Goal: Task Accomplishment & Management: Manage account settings

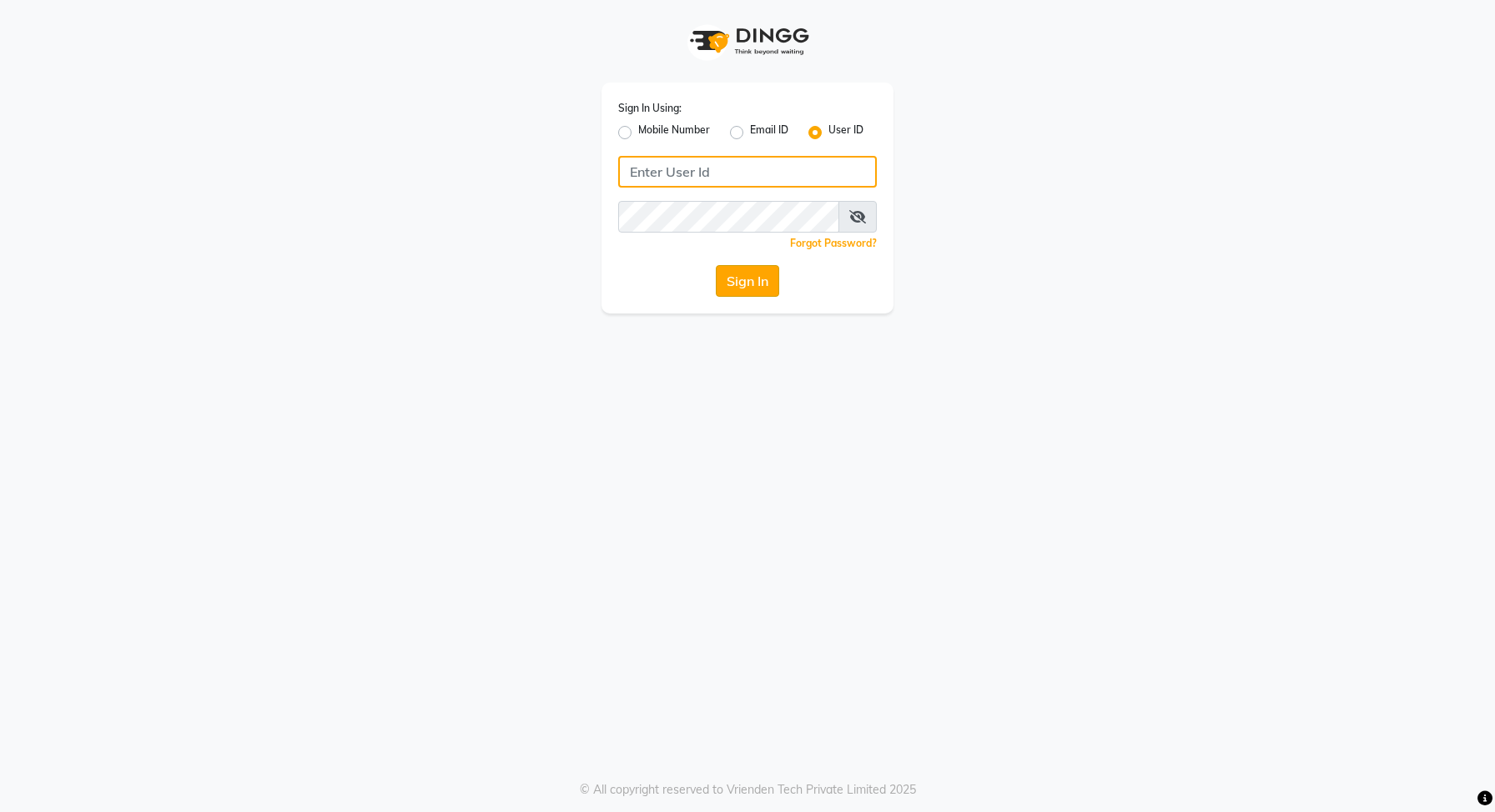
type input "e1-922"
click at [742, 286] on button "Sign In" at bounding box center [747, 280] width 64 height 31
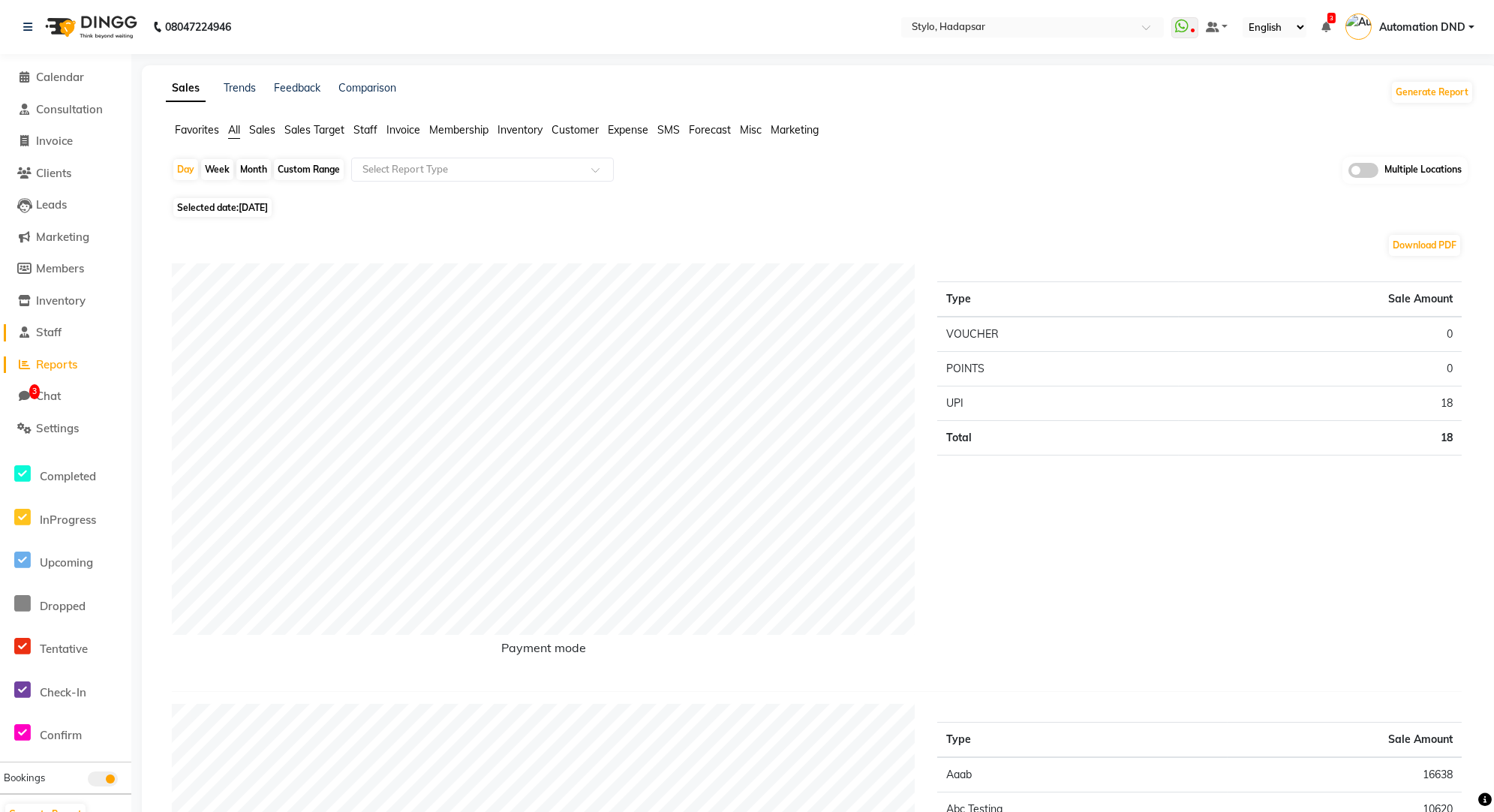
click at [50, 333] on span "Staff" at bounding box center [49, 332] width 26 height 15
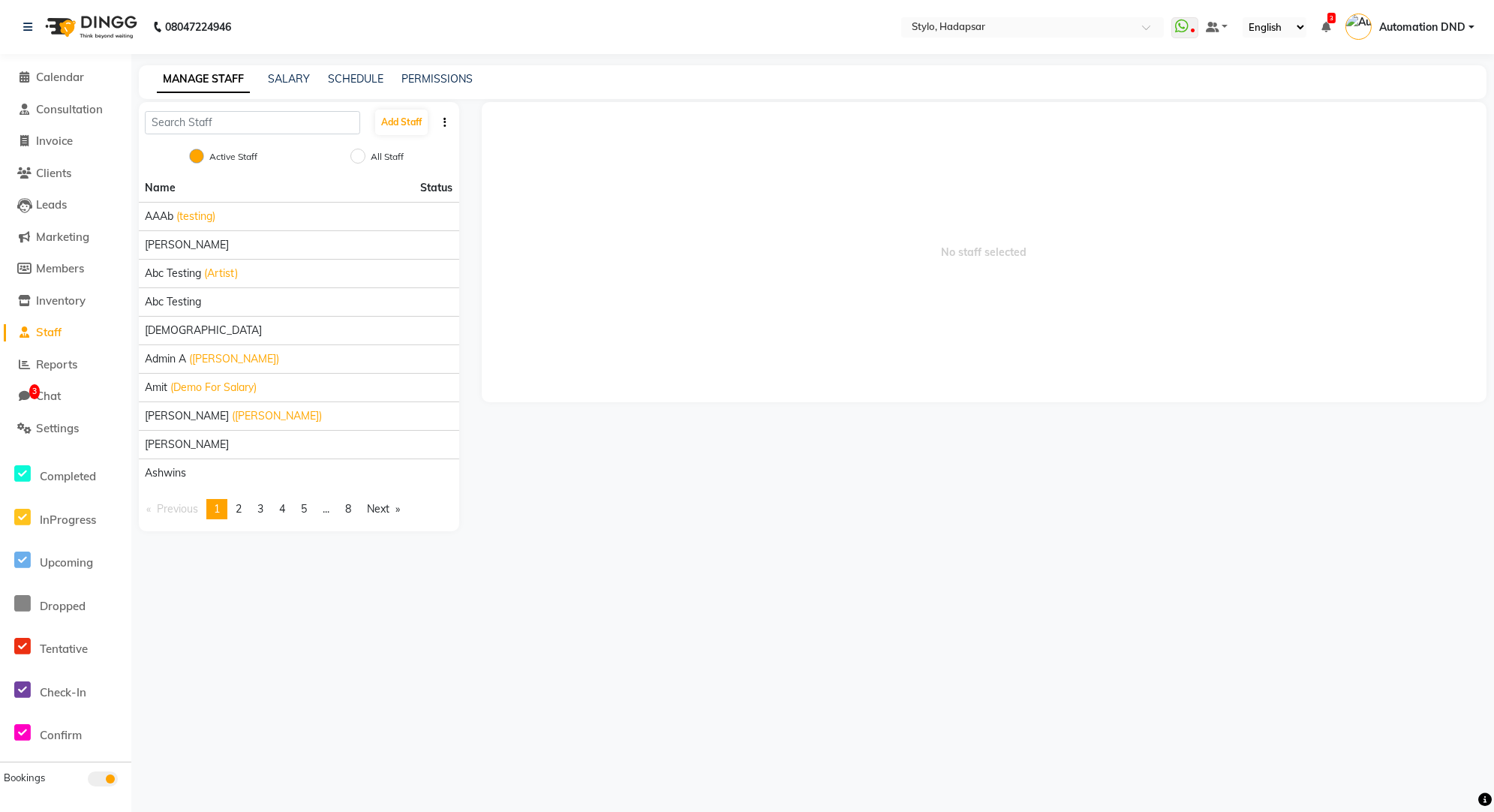
click at [274, 86] on div "SALARY" at bounding box center [288, 79] width 42 height 15
click at [290, 78] on link "SALARY" at bounding box center [288, 79] width 42 height 14
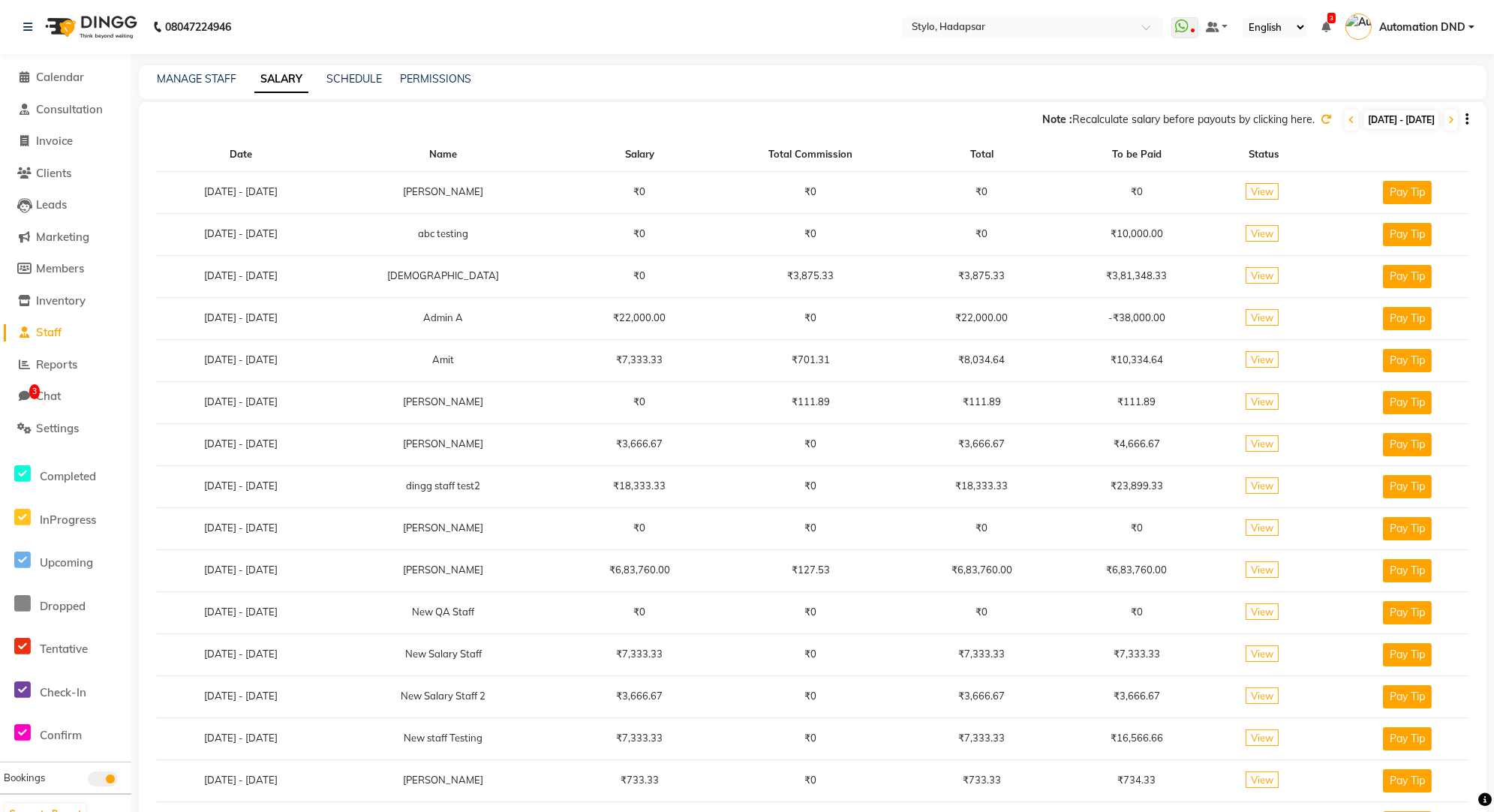
click at [1320, 119] on icon at bounding box center [1325, 119] width 10 height 10
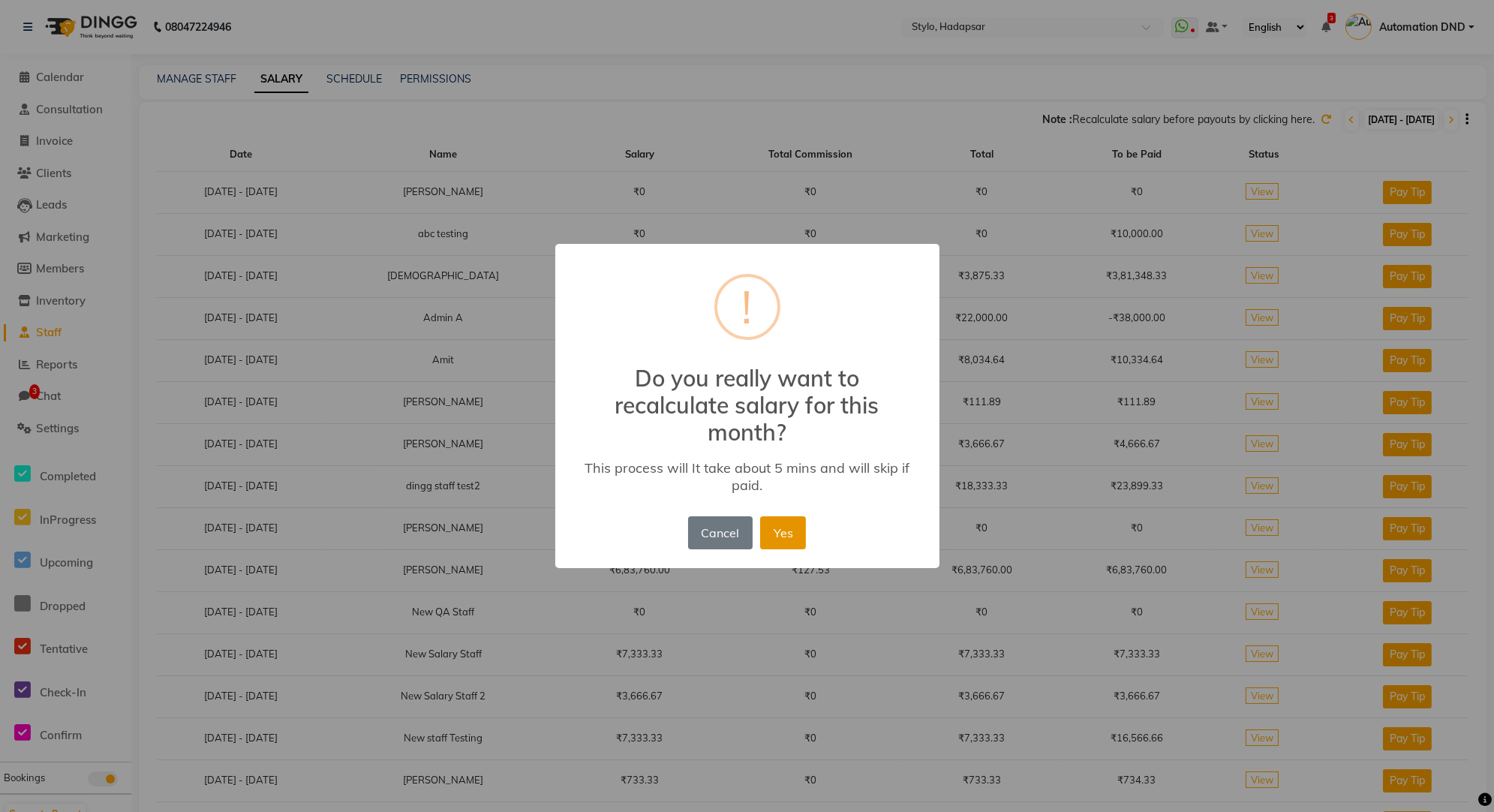
click at [787, 541] on button "Yes" at bounding box center [782, 532] width 45 height 33
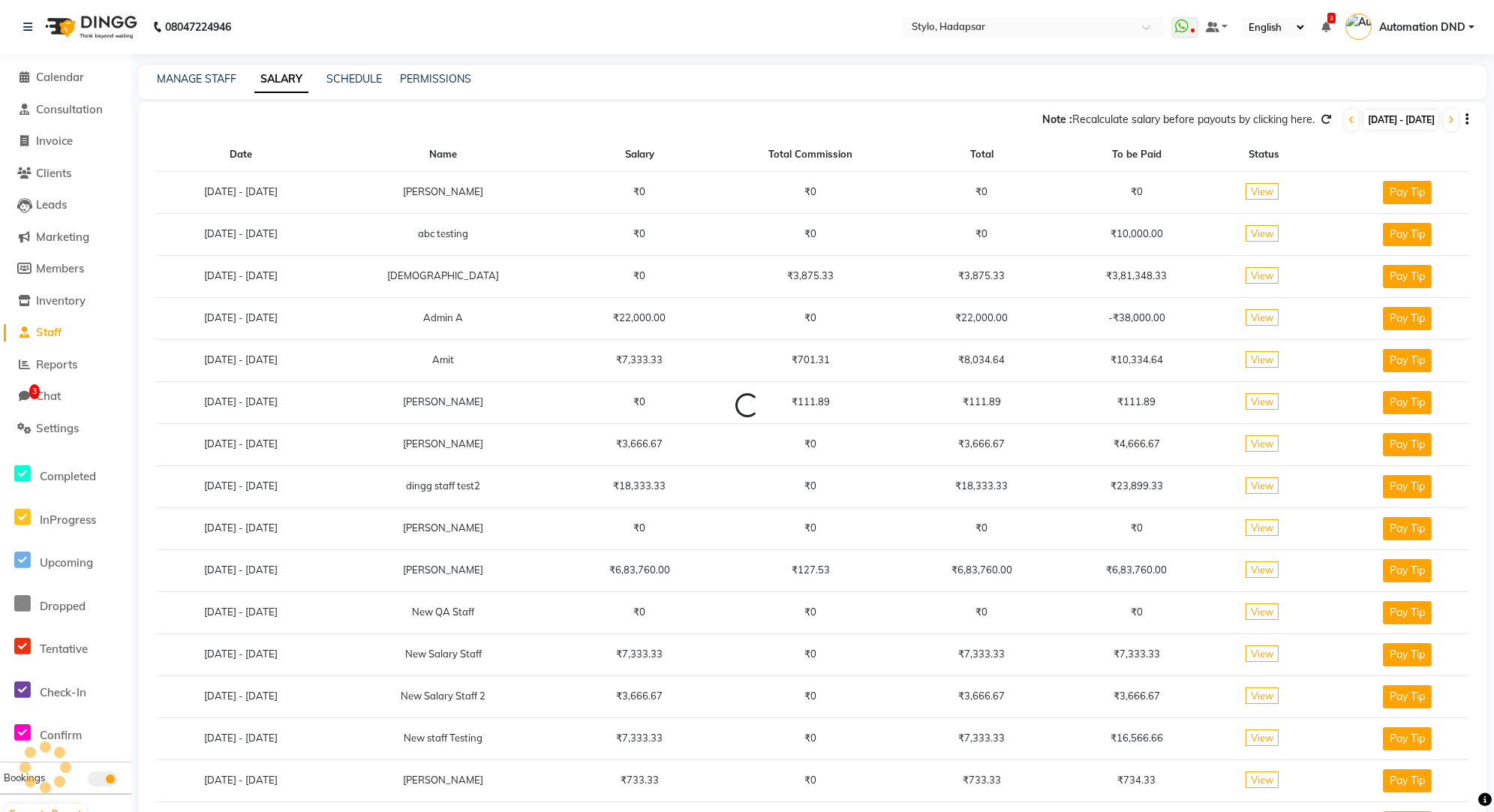
click at [1410, 119] on span "[DATE] - [DATE]" at bounding box center [1401, 120] width 74 height 19
select select "9"
select select "2025"
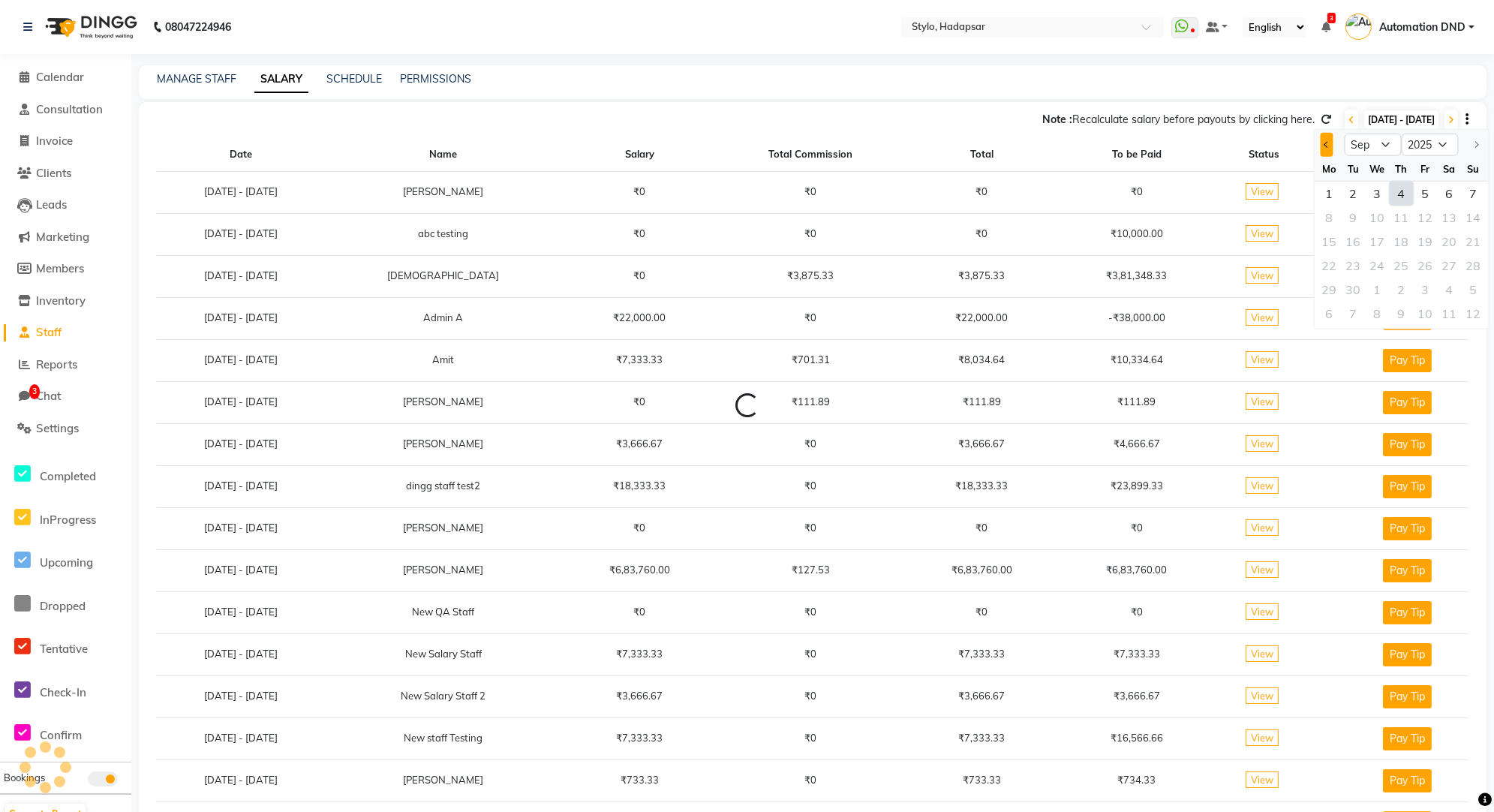
click at [1332, 146] on button "Previous month" at bounding box center [1326, 145] width 13 height 24
select select "8"
click at [1422, 189] on div "1" at bounding box center [1426, 193] width 24 height 24
type input "[DATE]"
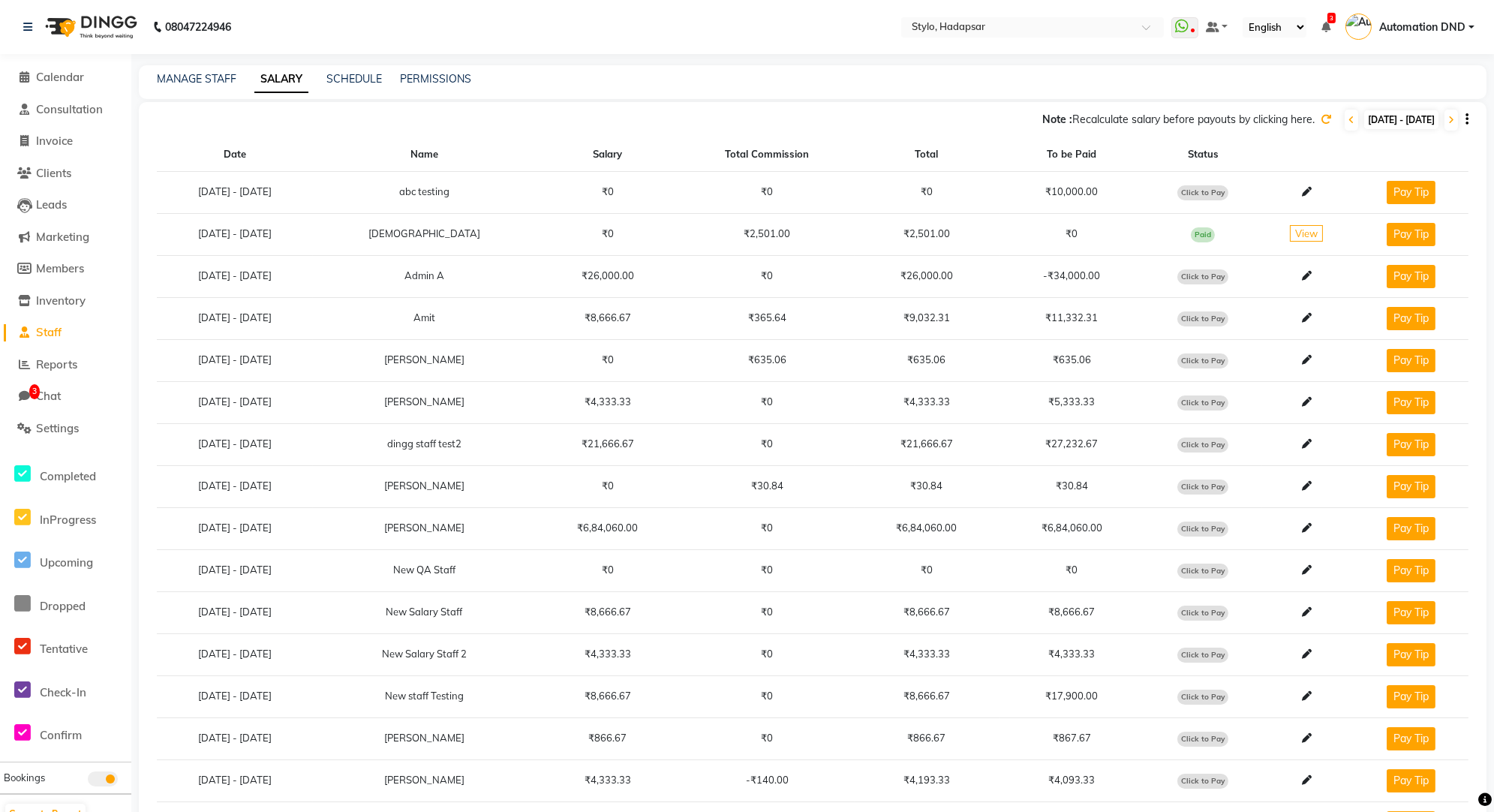
click at [1206, 311] on span "Click to Pay" at bounding box center [1203, 319] width 51 height 15
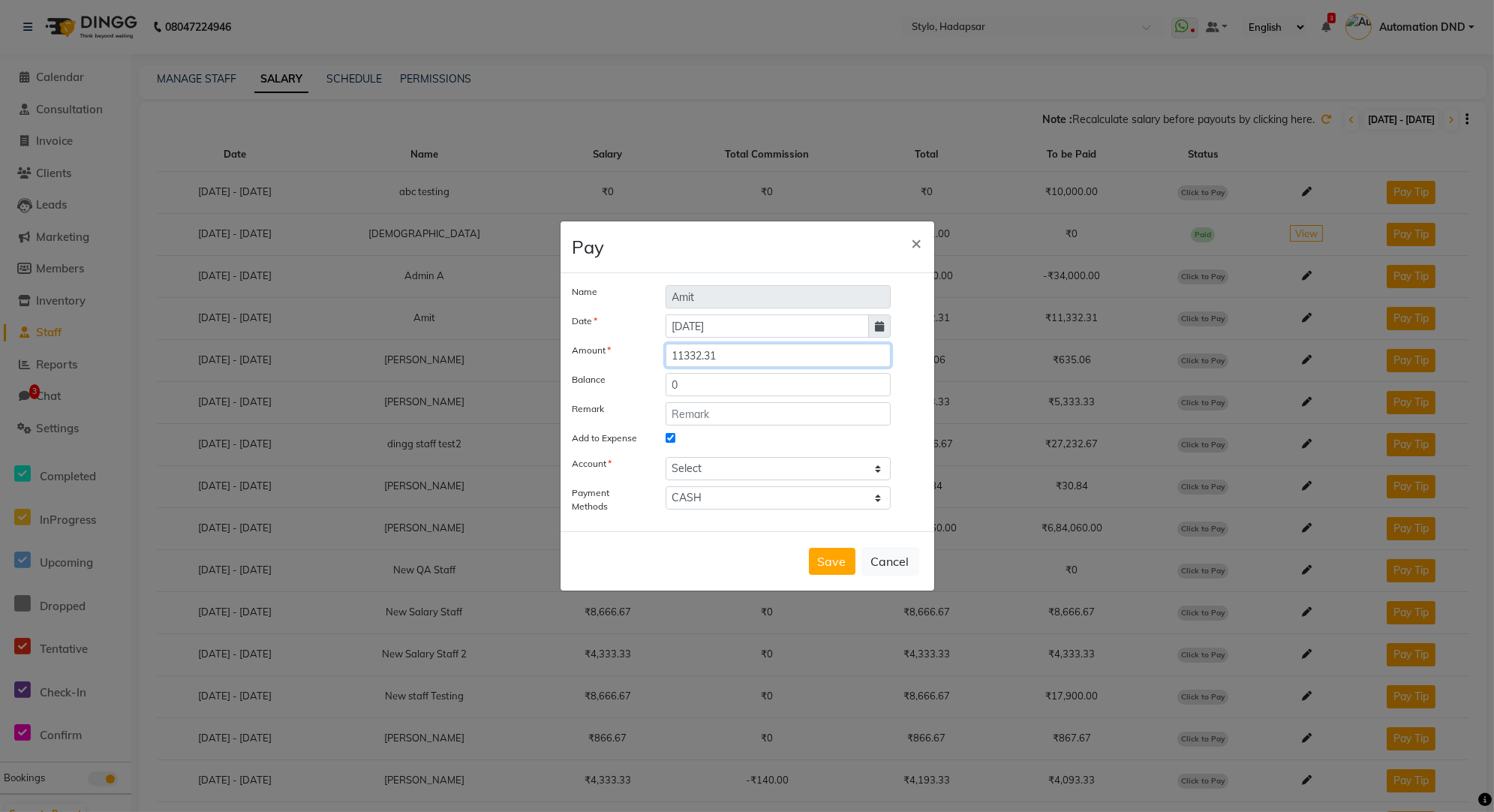
drag, startPoint x: 726, startPoint y: 358, endPoint x: 685, endPoint y: 358, distance: 41.0
click at [685, 358] on input "11332.31" at bounding box center [779, 355] width 226 height 23
drag, startPoint x: 671, startPoint y: 361, endPoint x: 686, endPoint y: 361, distance: 15.0
click at [686, 361] on input "11332.31" at bounding box center [779, 355] width 226 height 23
click at [703, 471] on select "Select [PERSON_NAME] cash Testing QA" at bounding box center [779, 468] width 226 height 23
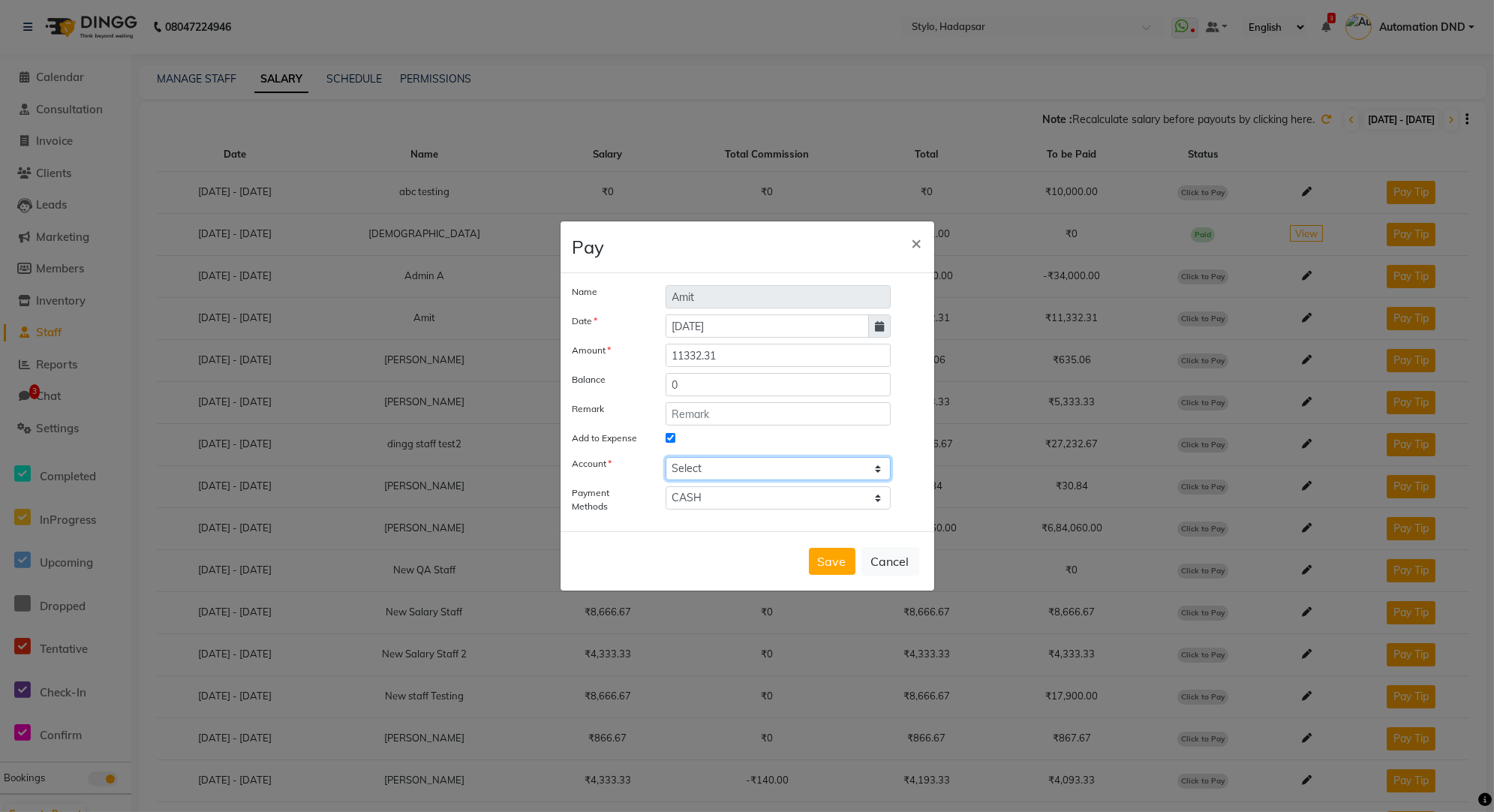
select select "81"
click at [666, 457] on select "Select [PERSON_NAME] cash Testing QA" at bounding box center [779, 468] width 226 height 23
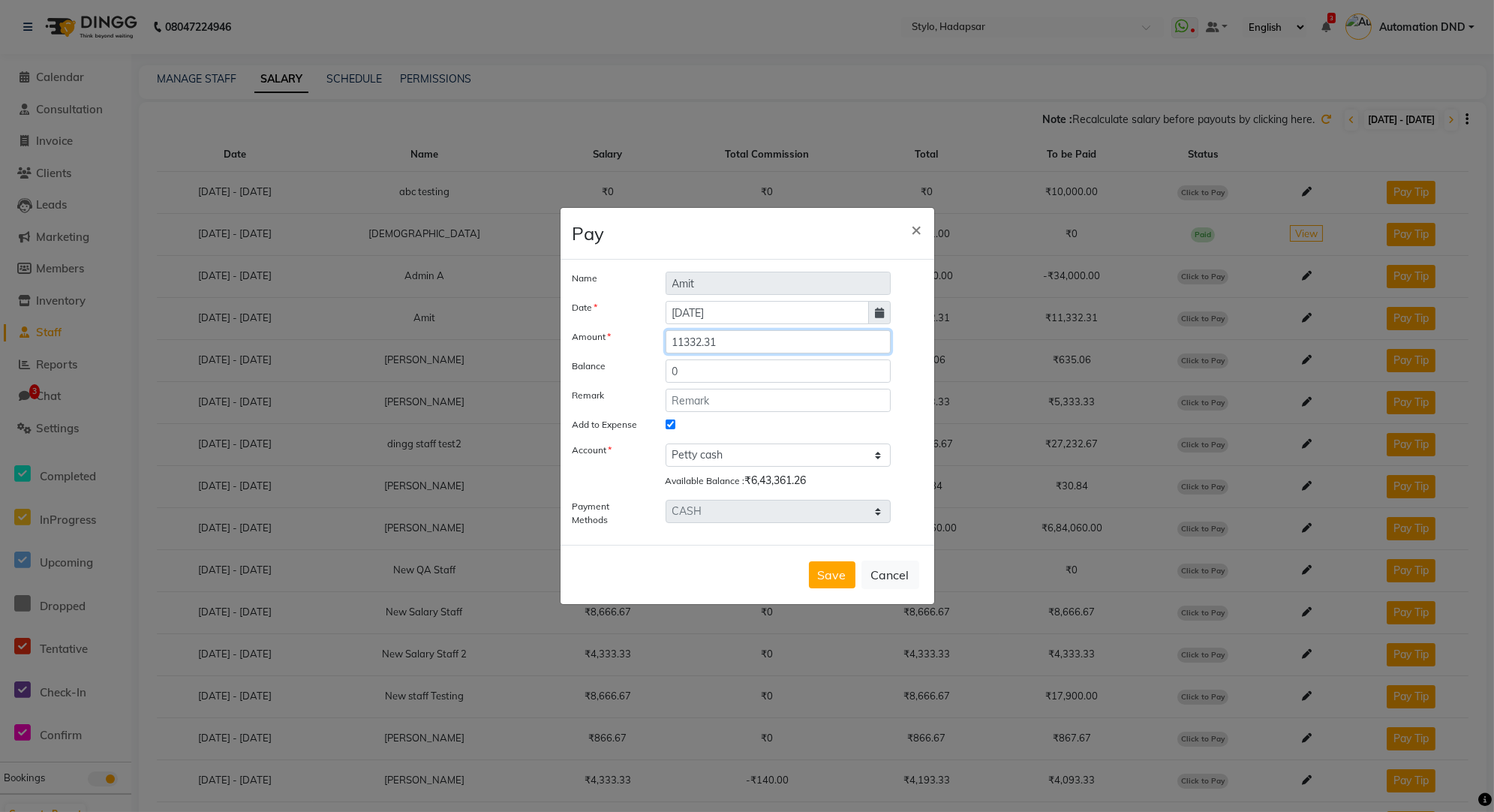
drag, startPoint x: 723, startPoint y: 345, endPoint x: 667, endPoint y: 337, distance: 56.6
click at [667, 337] on input "11332.31" at bounding box center [779, 341] width 226 height 23
type input "5000"
click at [735, 460] on select "Select [PERSON_NAME] cash Testing QA" at bounding box center [779, 454] width 226 height 23
click at [666, 457] on select "Select [PERSON_NAME] cash Testing QA" at bounding box center [779, 454] width 226 height 23
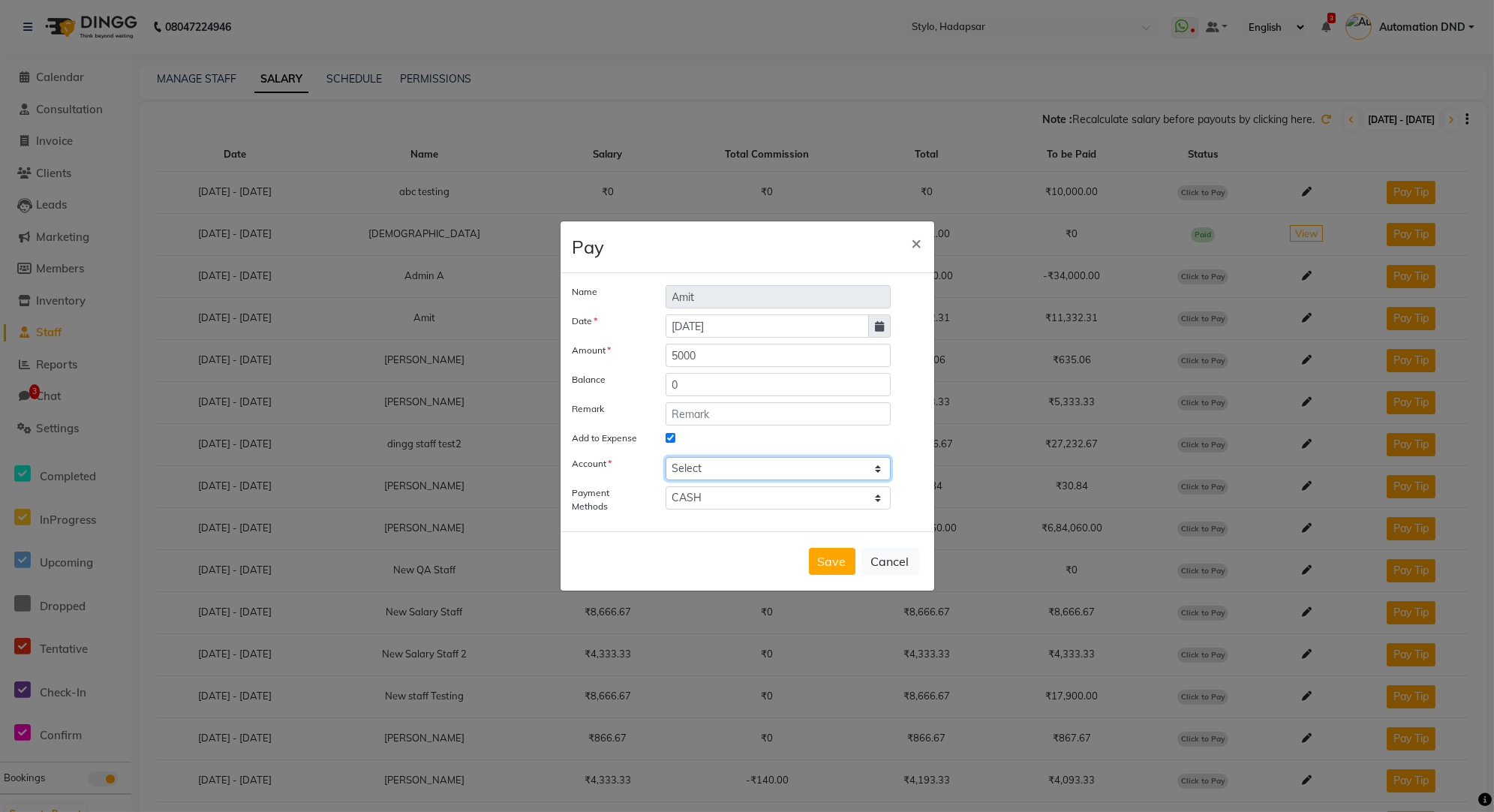
click at [759, 469] on select "Select [PERSON_NAME] cash Testing QA" at bounding box center [779, 468] width 226 height 23
select select "81"
click at [666, 457] on select "Select [PERSON_NAME] cash Testing QA" at bounding box center [779, 468] width 226 height 23
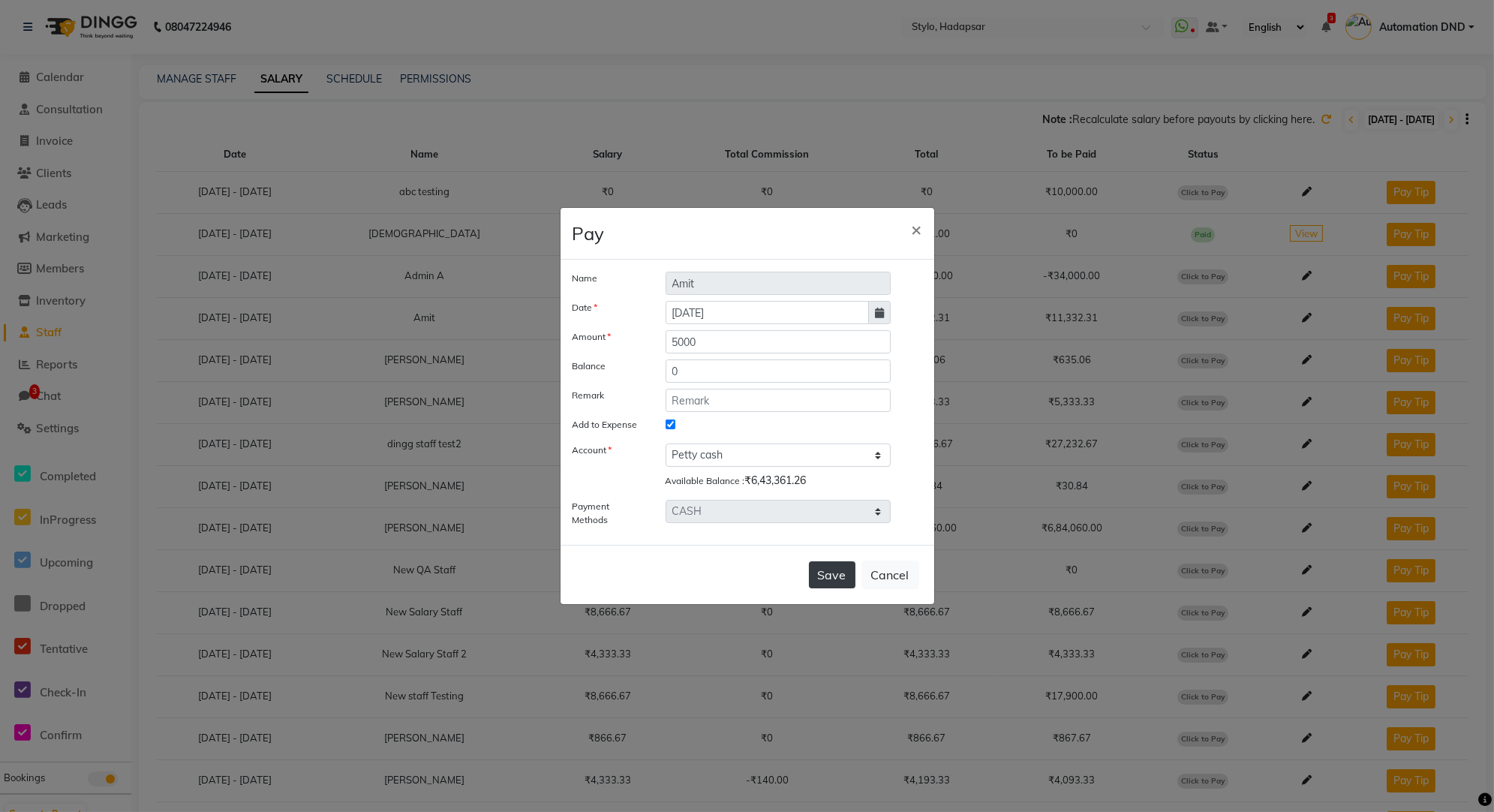
click at [840, 581] on button "Save" at bounding box center [832, 575] width 46 height 27
select select
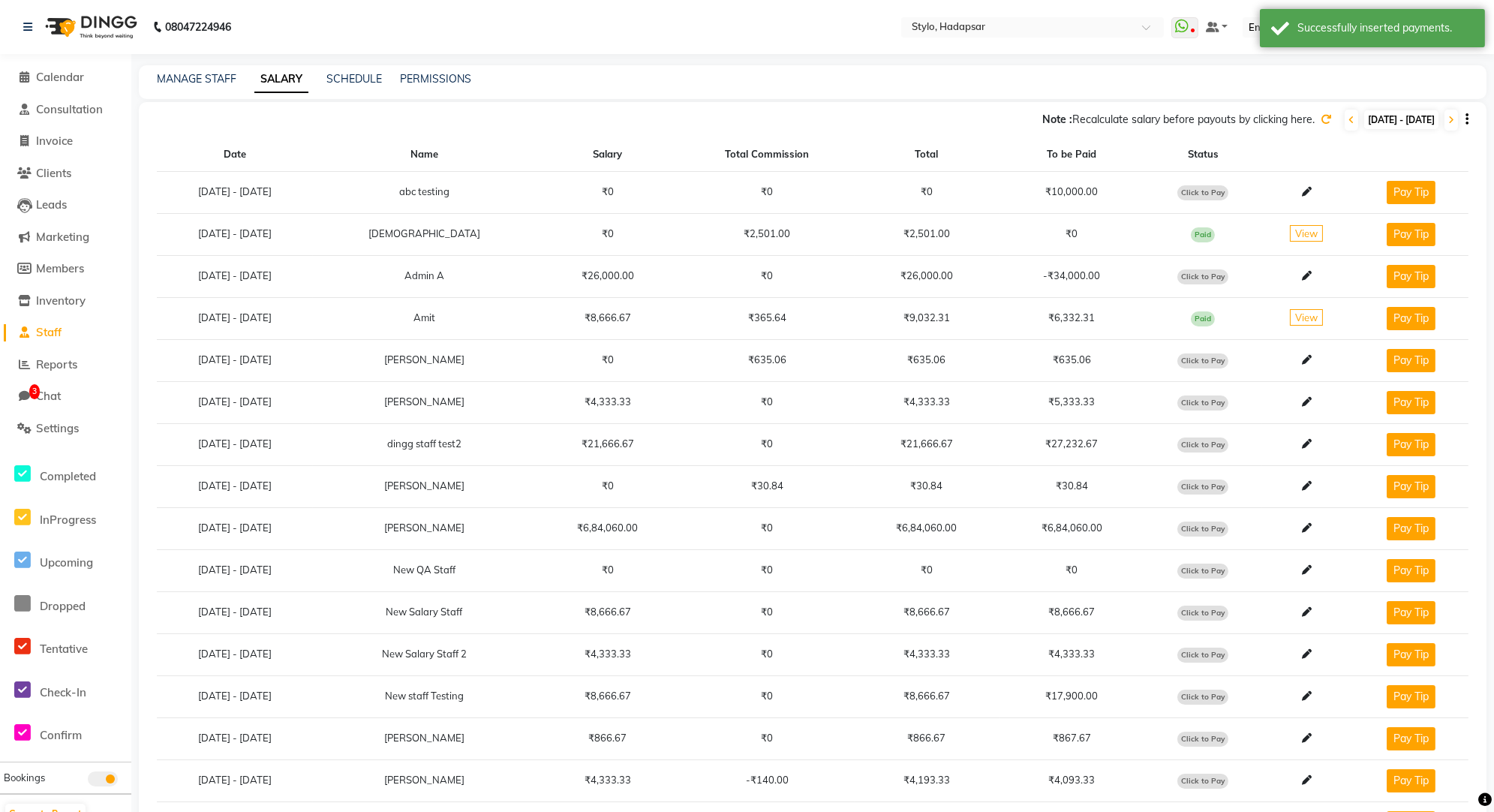
drag, startPoint x: 1064, startPoint y: 316, endPoint x: 1118, endPoint y: 316, distance: 54.0
click at [1118, 316] on td "₹6,332.31" at bounding box center [1071, 317] width 145 height 42
click at [1212, 314] on span "Paid" at bounding box center [1203, 319] width 24 height 15
click at [1202, 314] on span "Paid" at bounding box center [1203, 319] width 24 height 15
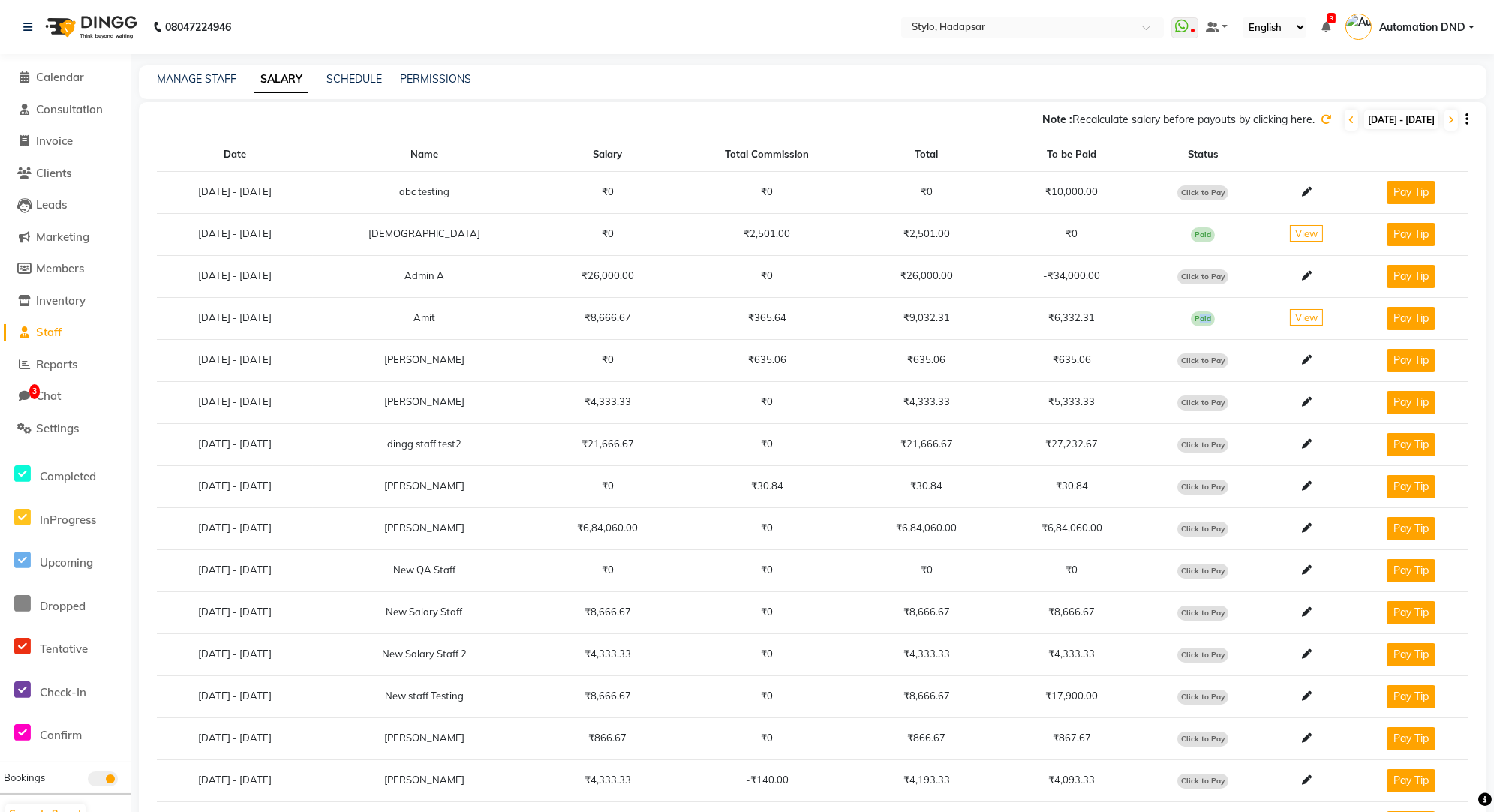
click at [1202, 314] on span "Paid" at bounding box center [1203, 319] width 24 height 15
drag, startPoint x: 1058, startPoint y: 316, endPoint x: 1147, endPoint y: 317, distance: 89.0
click at [1144, 317] on td "₹6,332.31" at bounding box center [1071, 317] width 145 height 42
click at [1310, 314] on span "View" at bounding box center [1307, 317] width 33 height 16
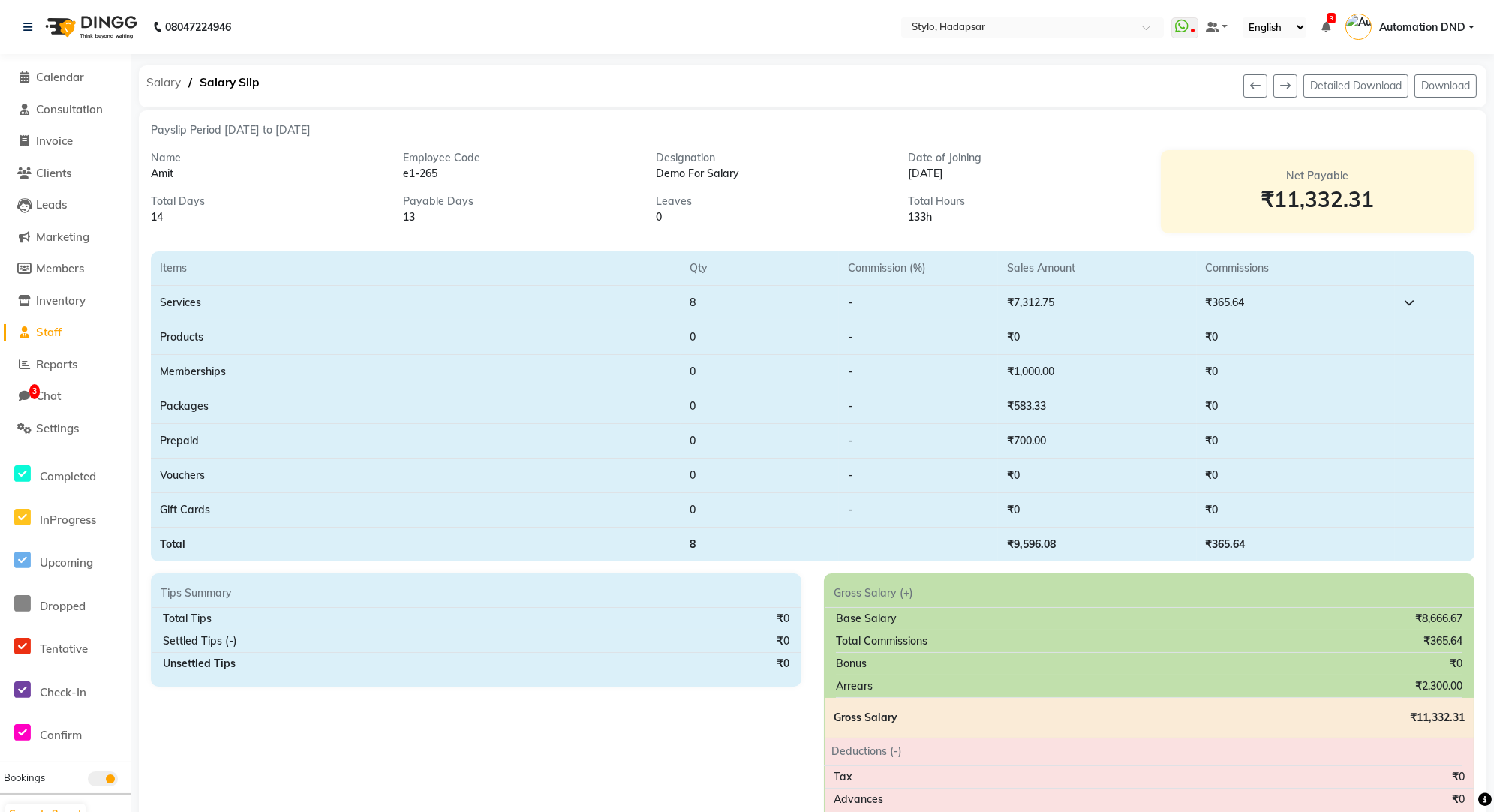
click at [162, 86] on span "Salary" at bounding box center [163, 83] width 50 height 27
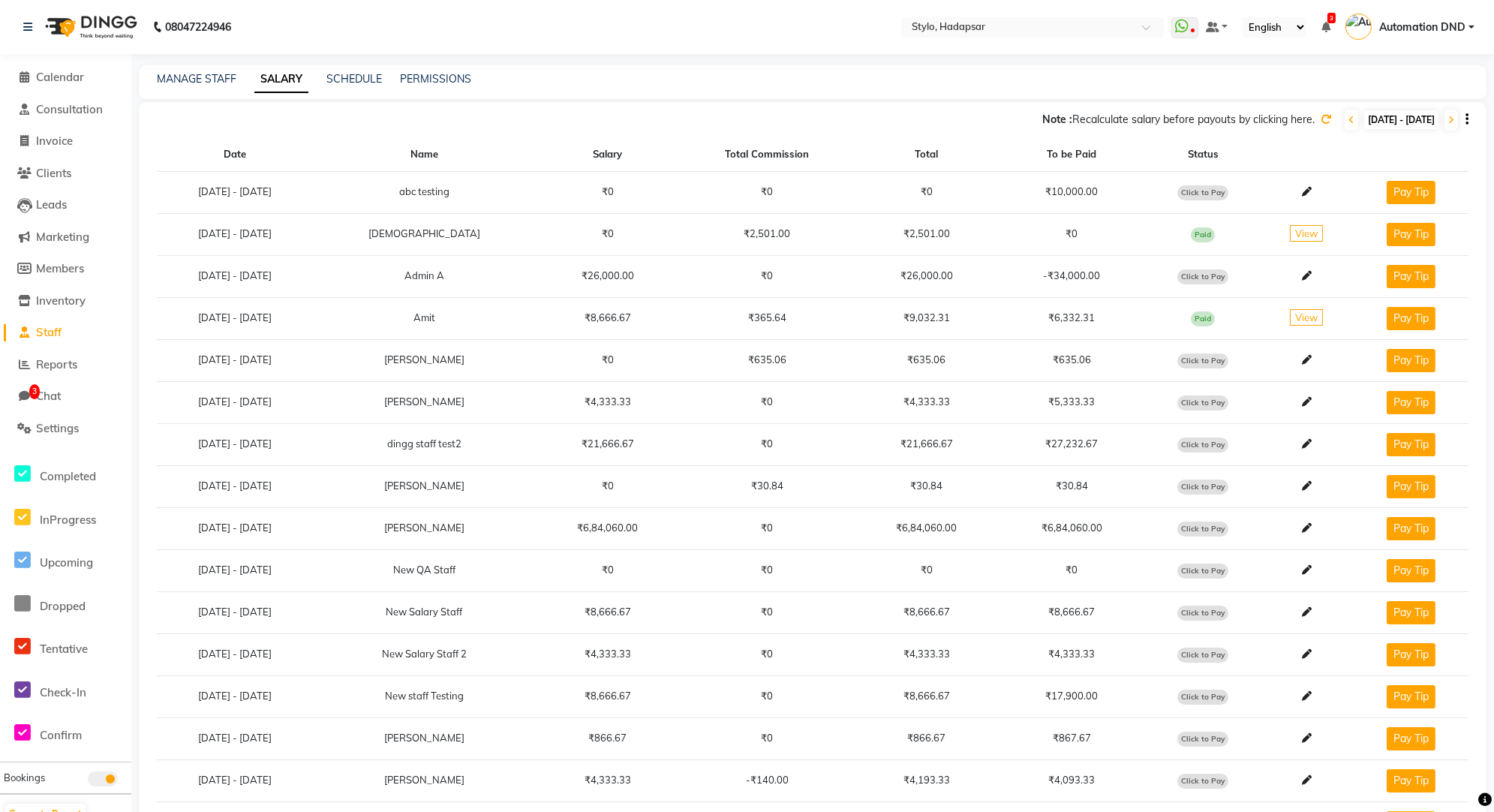
click at [1206, 353] on span "Click to Pay" at bounding box center [1203, 361] width 51 height 15
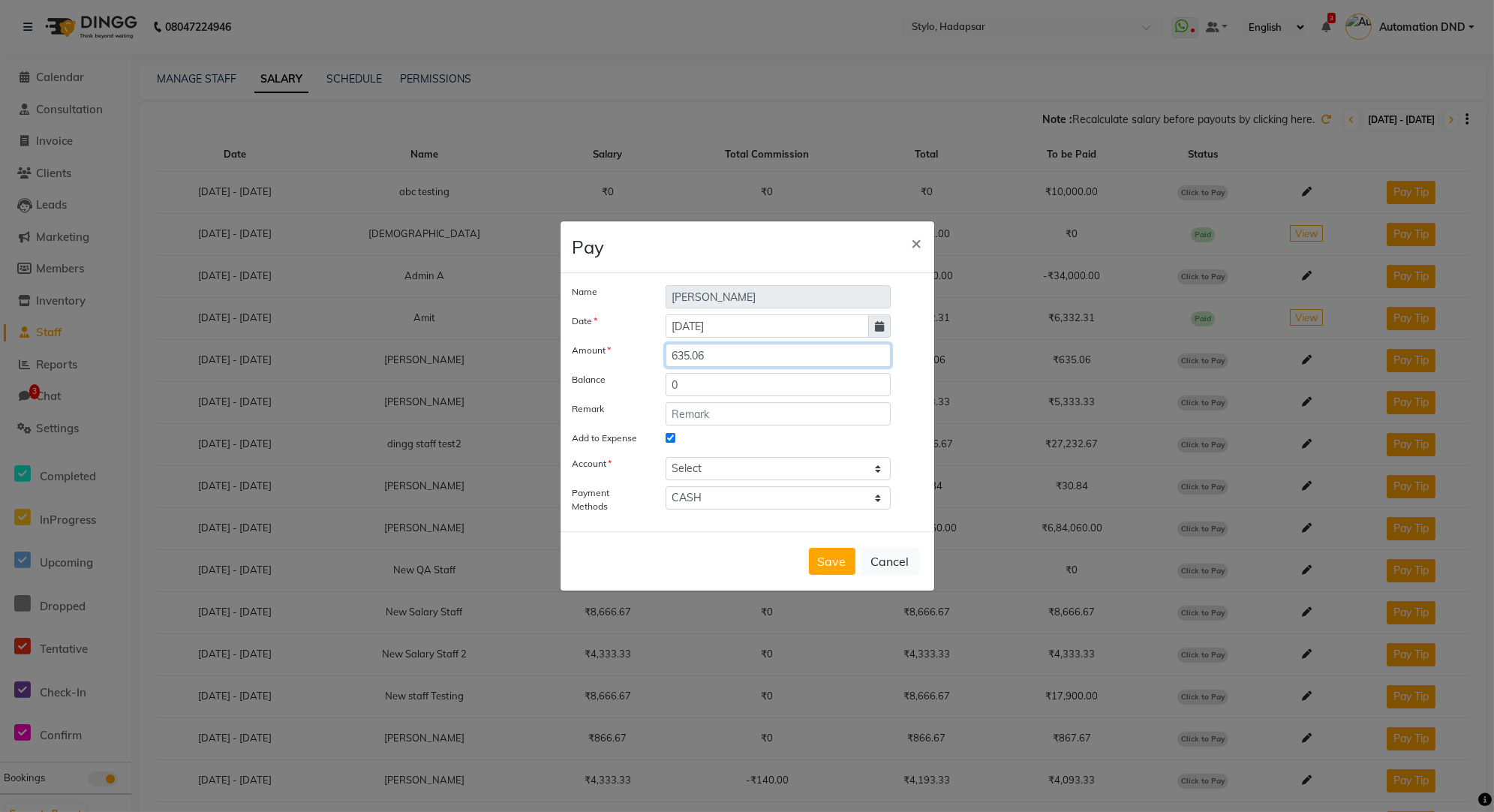
drag, startPoint x: 670, startPoint y: 357, endPoint x: 732, endPoint y: 358, distance: 62.0
click at [732, 358] on input "635.06" at bounding box center [779, 355] width 226 height 23
drag, startPoint x: 684, startPoint y: 388, endPoint x: 649, endPoint y: 388, distance: 35.0
click at [649, 388] on div "Balance 0" at bounding box center [747, 384] width 372 height 23
paste input "635.06"
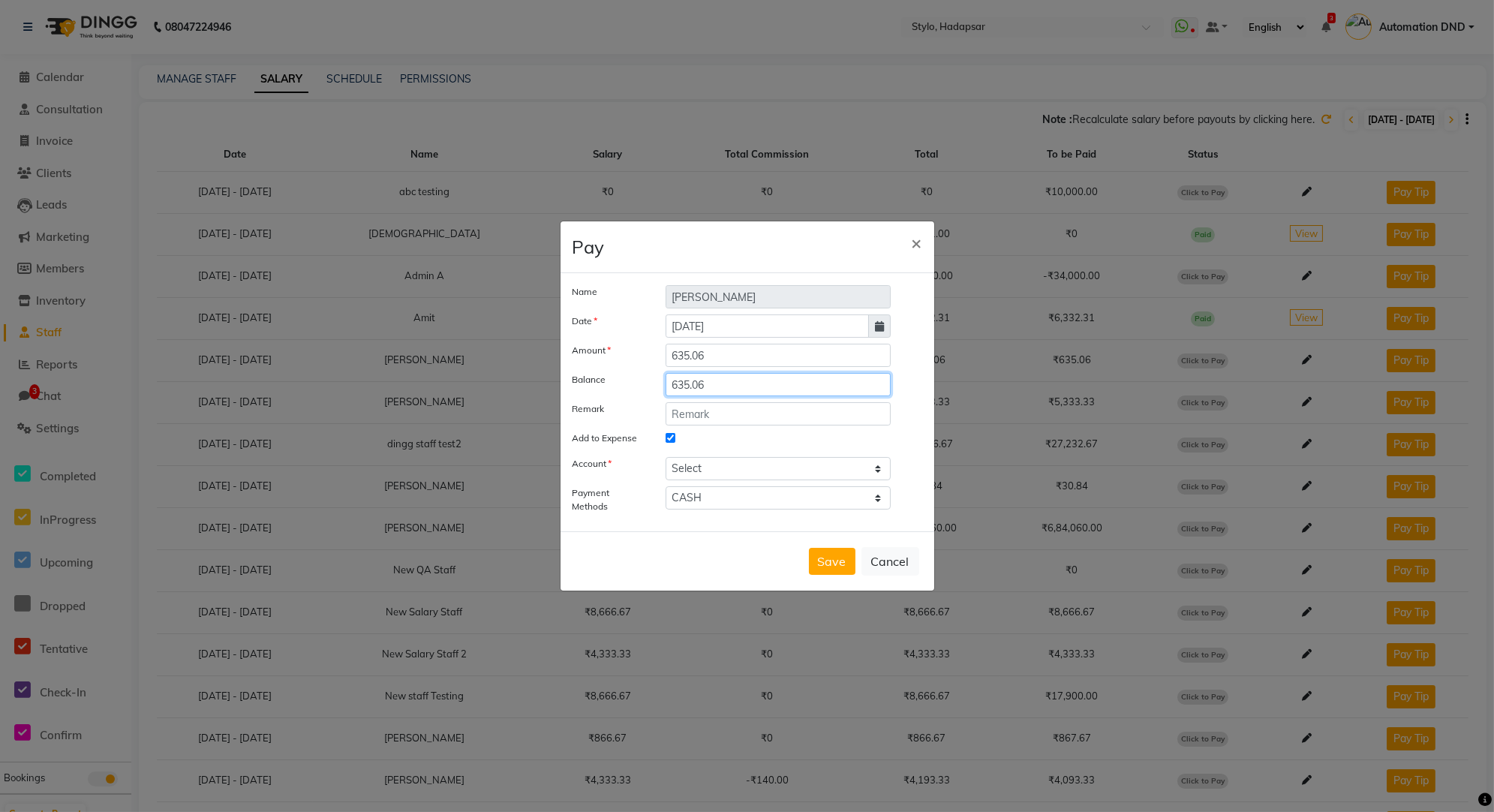
drag, startPoint x: 680, startPoint y: 382, endPoint x: 662, endPoint y: 382, distance: 18.0
click at [662, 382] on div "635.06" at bounding box center [779, 384] width 248 height 23
type input "135.06"
drag, startPoint x: 717, startPoint y: 348, endPoint x: 738, endPoint y: 363, distance: 25.8
click at [738, 363] on input "635.06" at bounding box center [779, 355] width 226 height 23
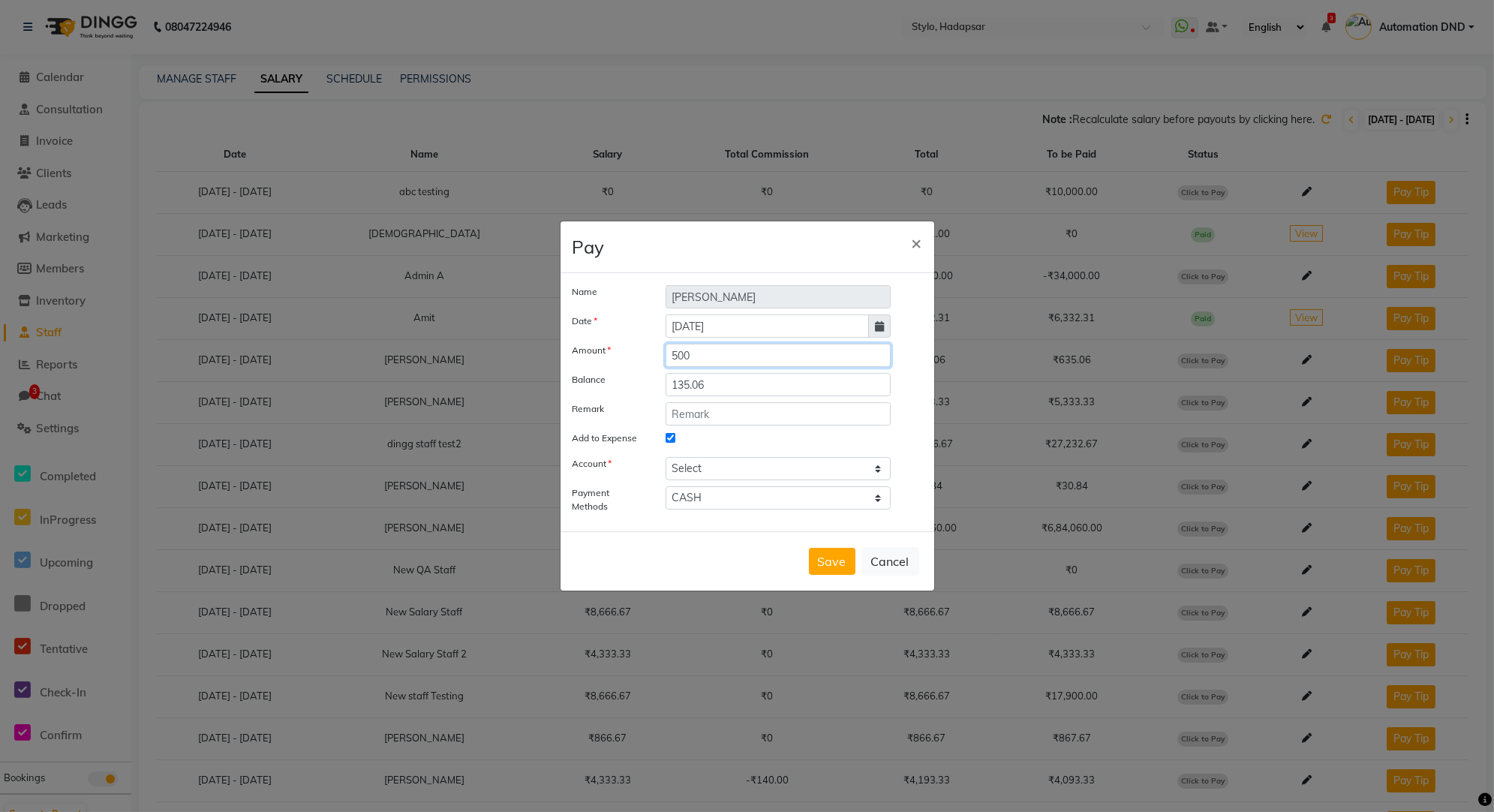
type input "500"
click at [810, 471] on select "Select [PERSON_NAME] cash Testing QA" at bounding box center [779, 468] width 226 height 23
select select "81"
click at [666, 457] on select "Select [PERSON_NAME] cash Testing QA" at bounding box center [779, 468] width 226 height 23
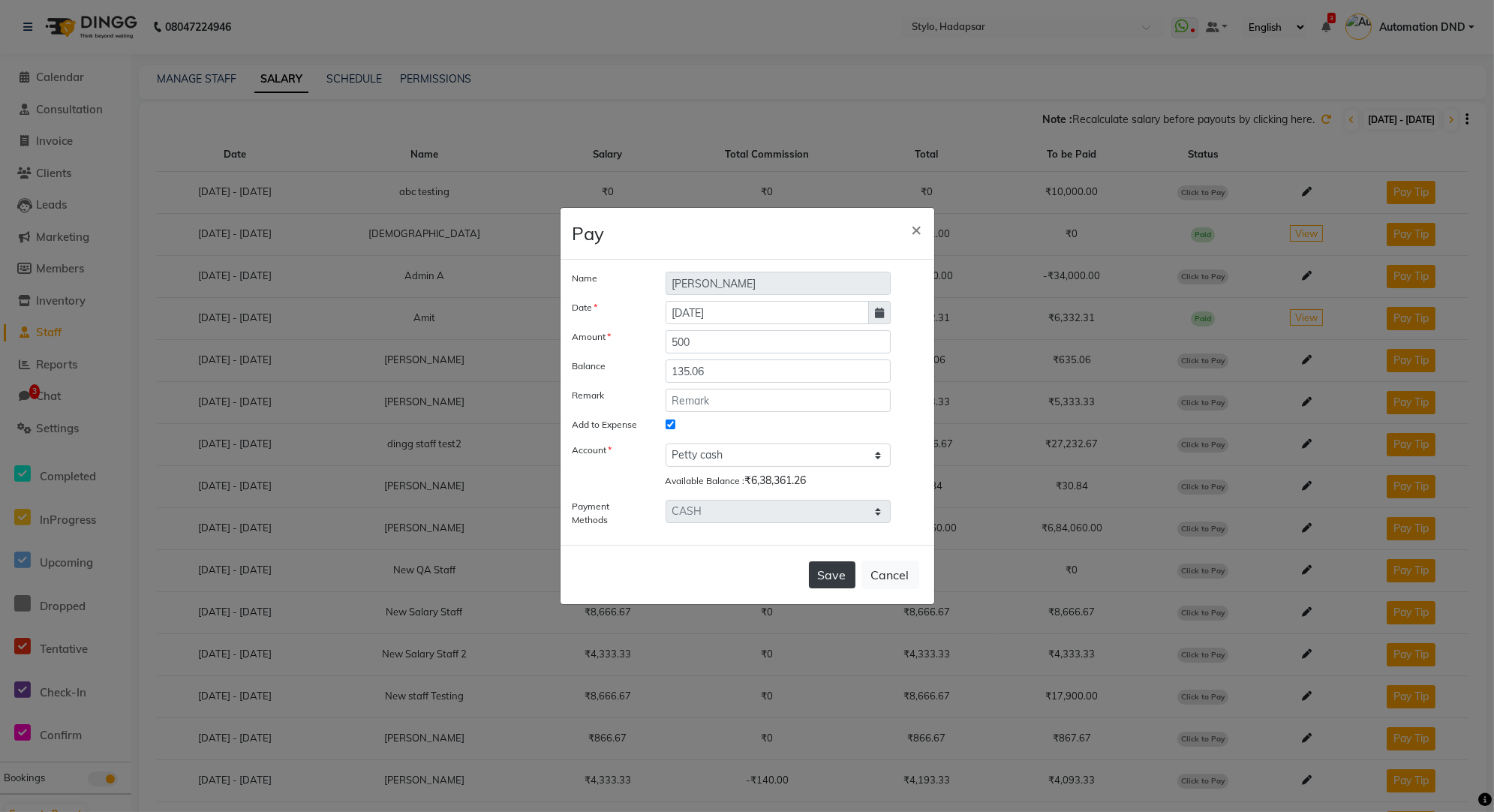
click at [824, 565] on button "Save" at bounding box center [832, 575] width 46 height 27
select select
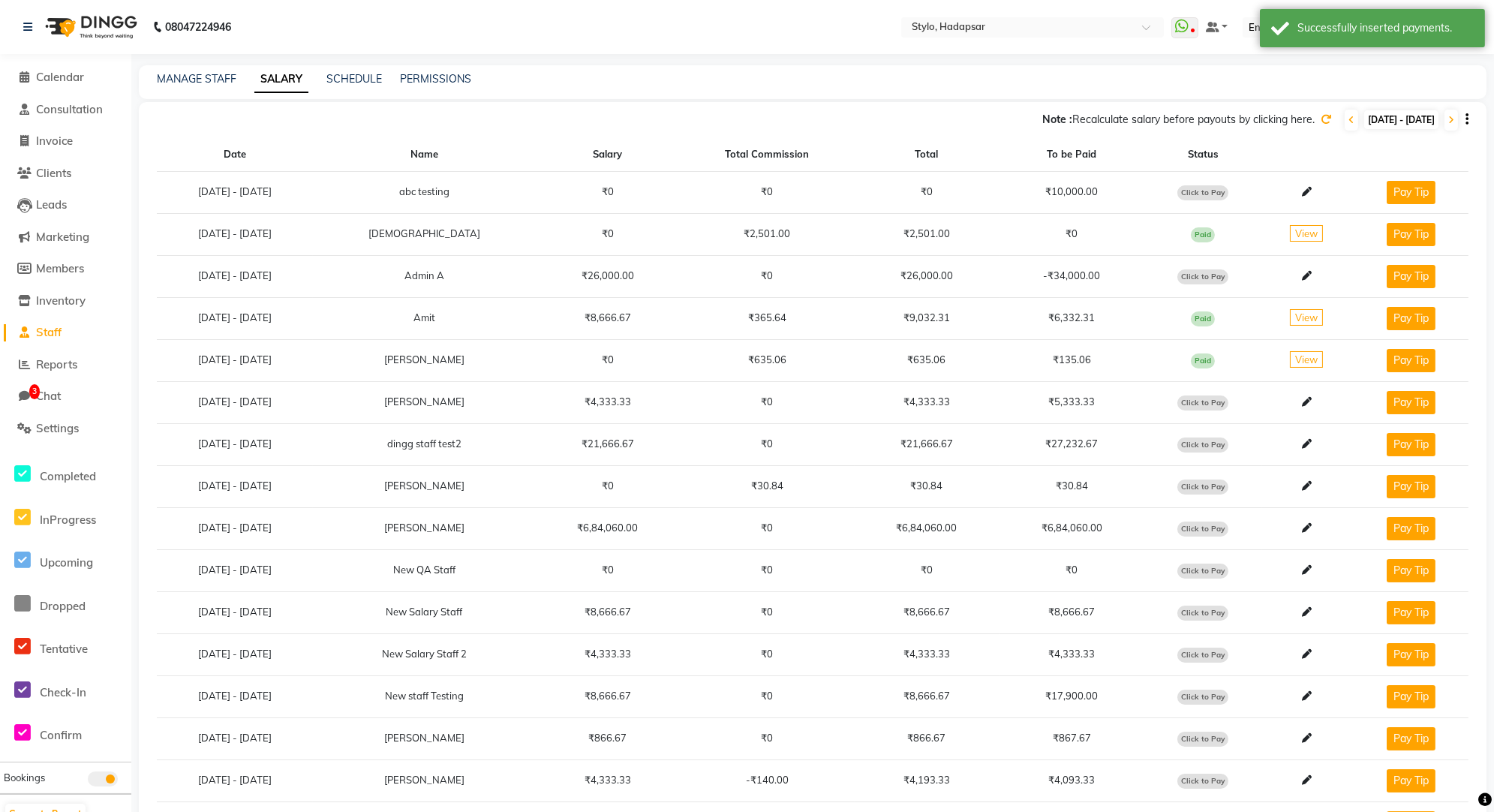
click at [1052, 358] on td "₹135.06" at bounding box center [1071, 359] width 145 height 42
click at [1303, 354] on span "View" at bounding box center [1307, 359] width 33 height 16
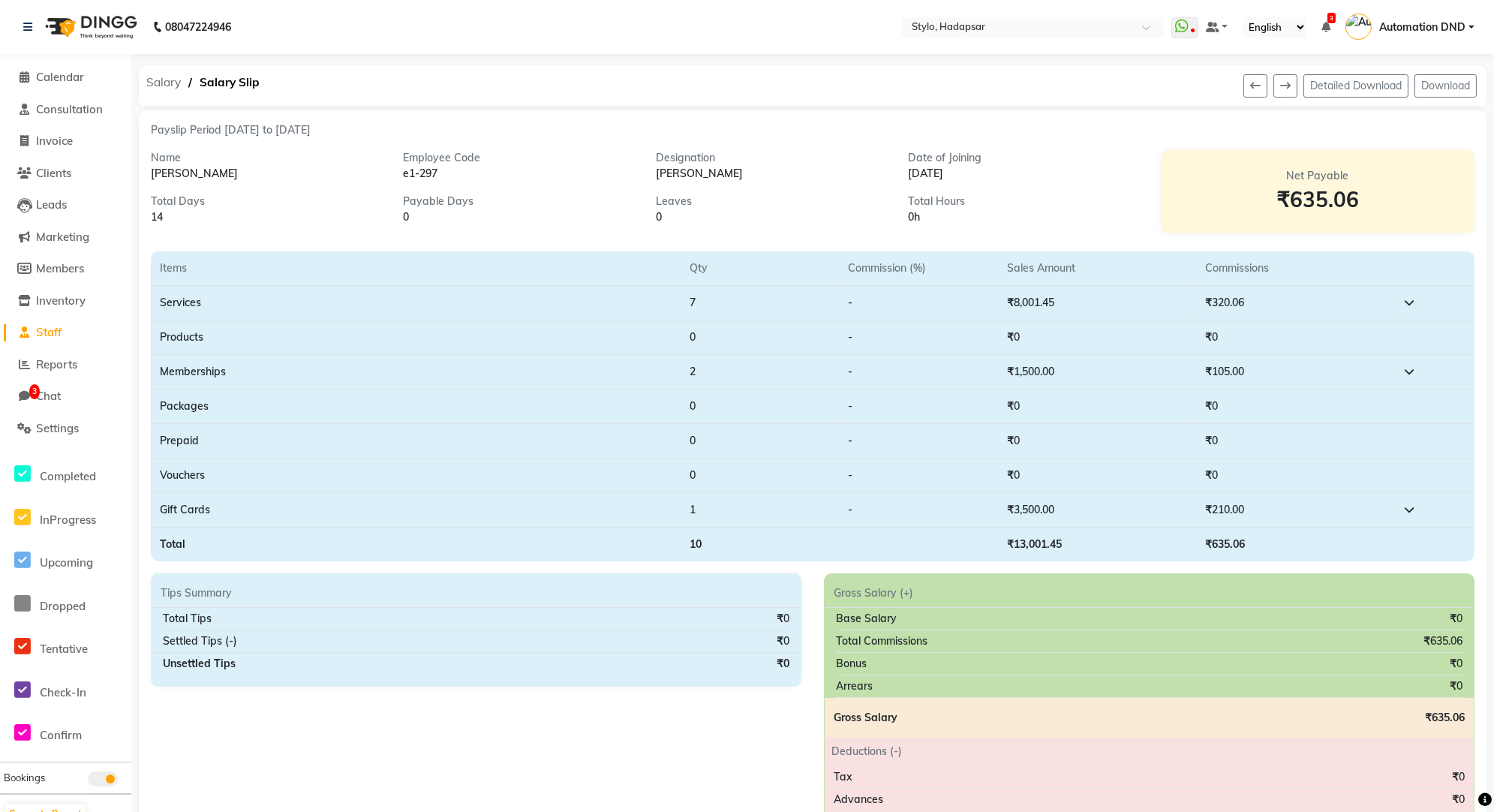
click at [167, 87] on span "Salary" at bounding box center [163, 83] width 50 height 27
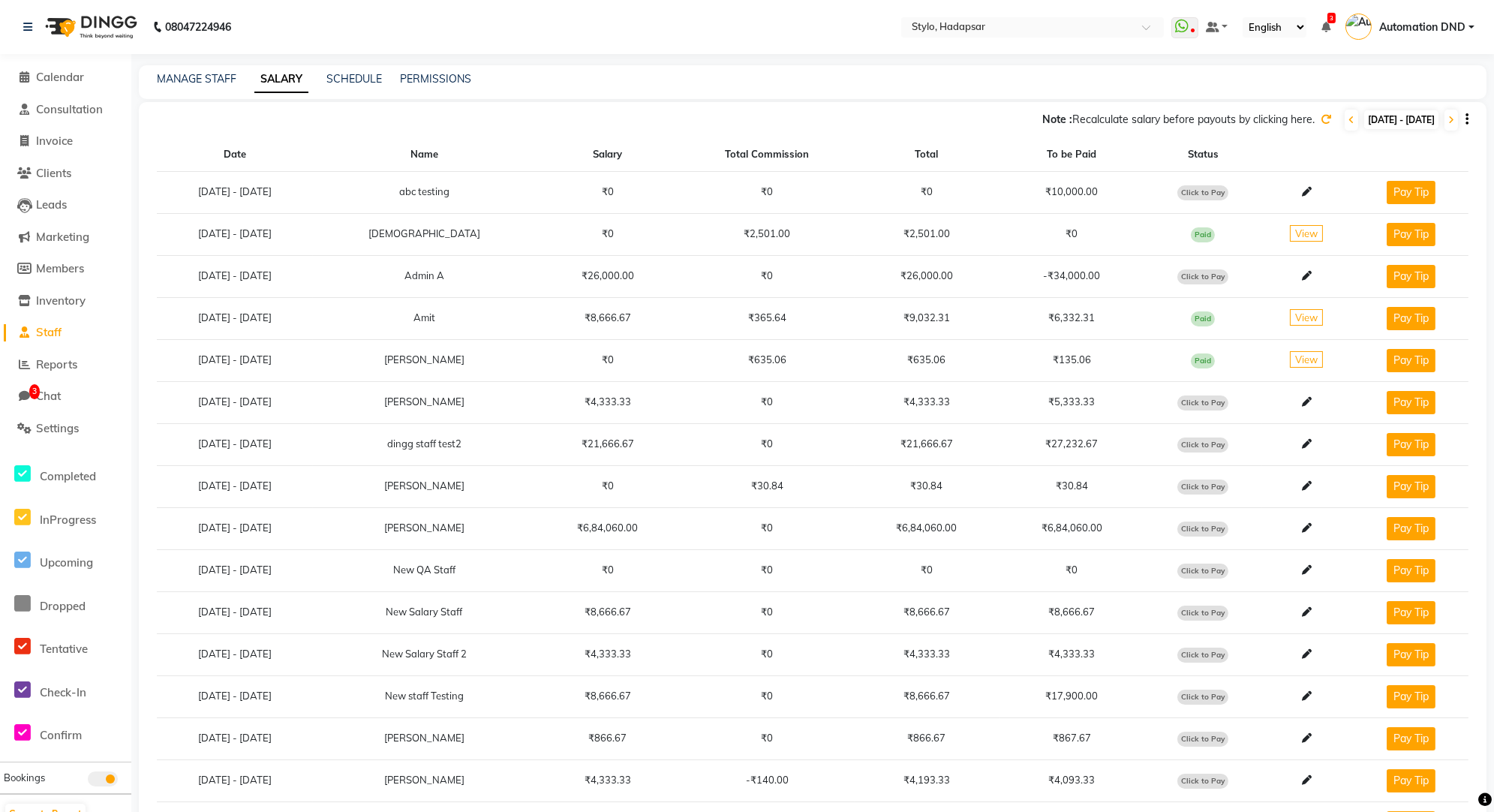
click at [1395, 117] on span "[DATE] - [DATE]" at bounding box center [1401, 120] width 74 height 19
select select "8"
select select "2025"
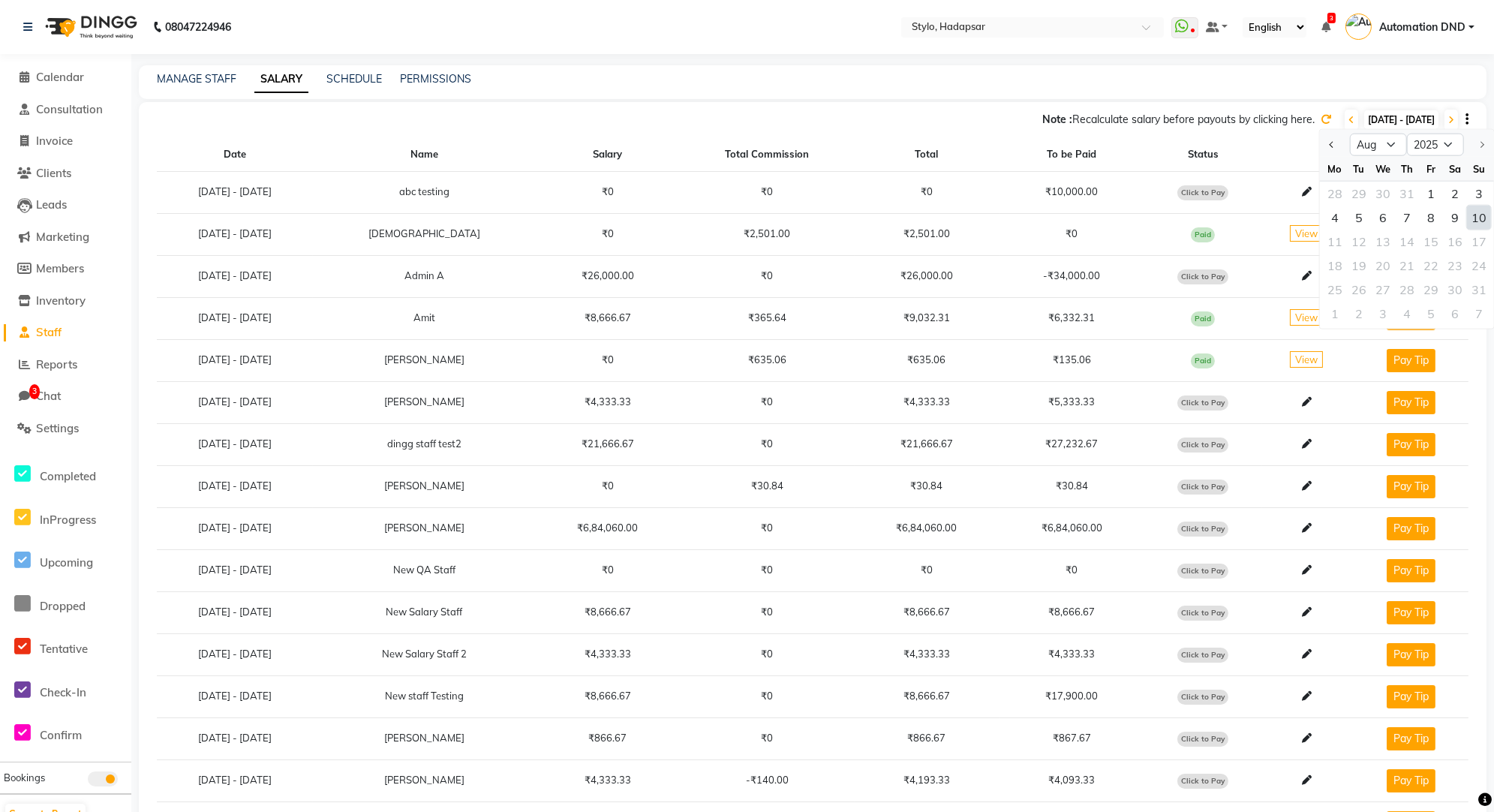
click at [1482, 144] on div at bounding box center [1479, 145] width 30 height 24
click at [1333, 143] on span "Previous month" at bounding box center [1332, 144] width 6 height 6
click at [1482, 148] on button "Next month" at bounding box center [1481, 145] width 13 height 24
select select "8"
click at [1482, 148] on div at bounding box center [1479, 145] width 30 height 24
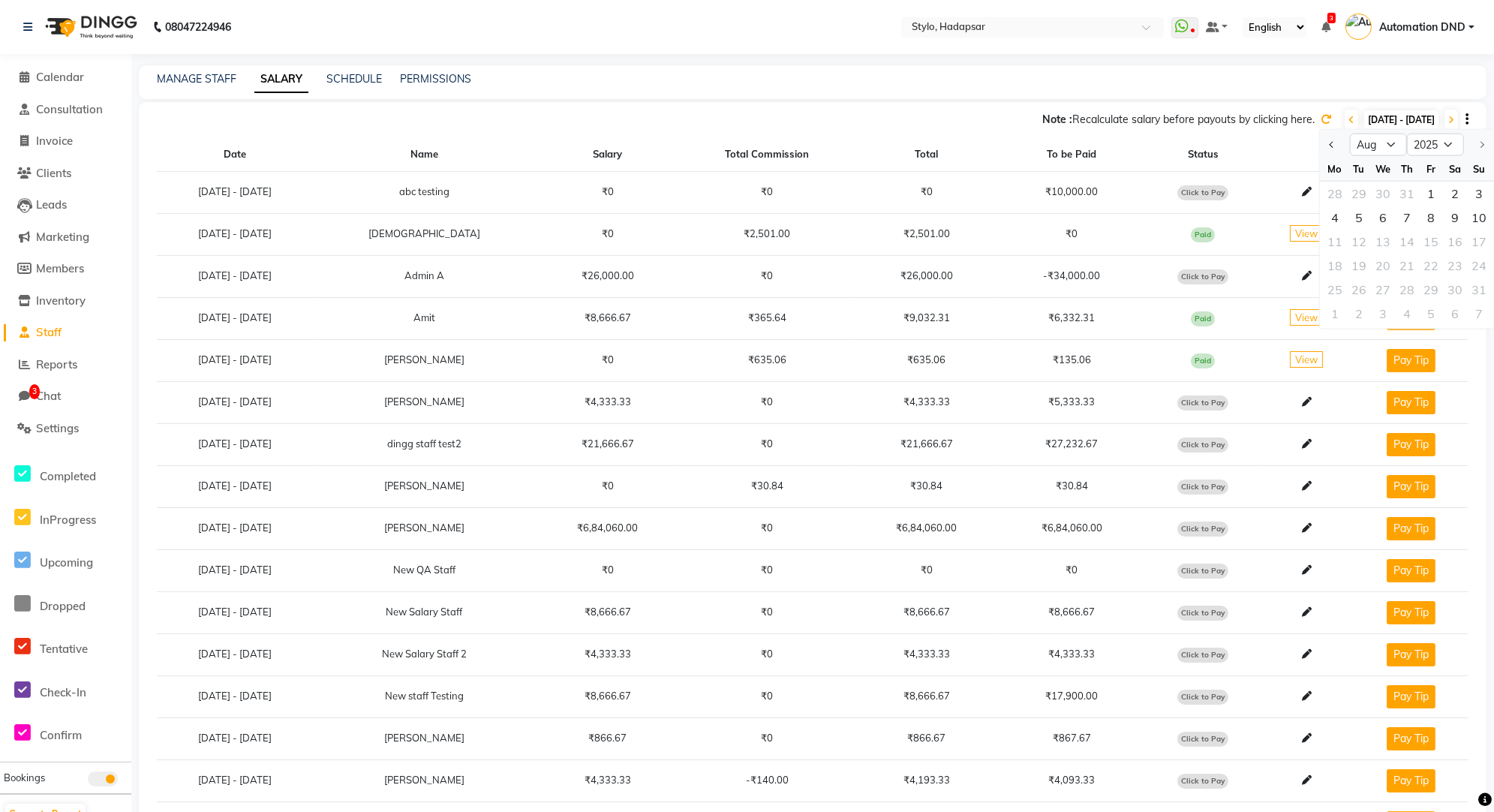
click at [1482, 142] on div at bounding box center [1479, 145] width 30 height 24
click at [1450, 120] on icon at bounding box center [1451, 120] width 6 height 9
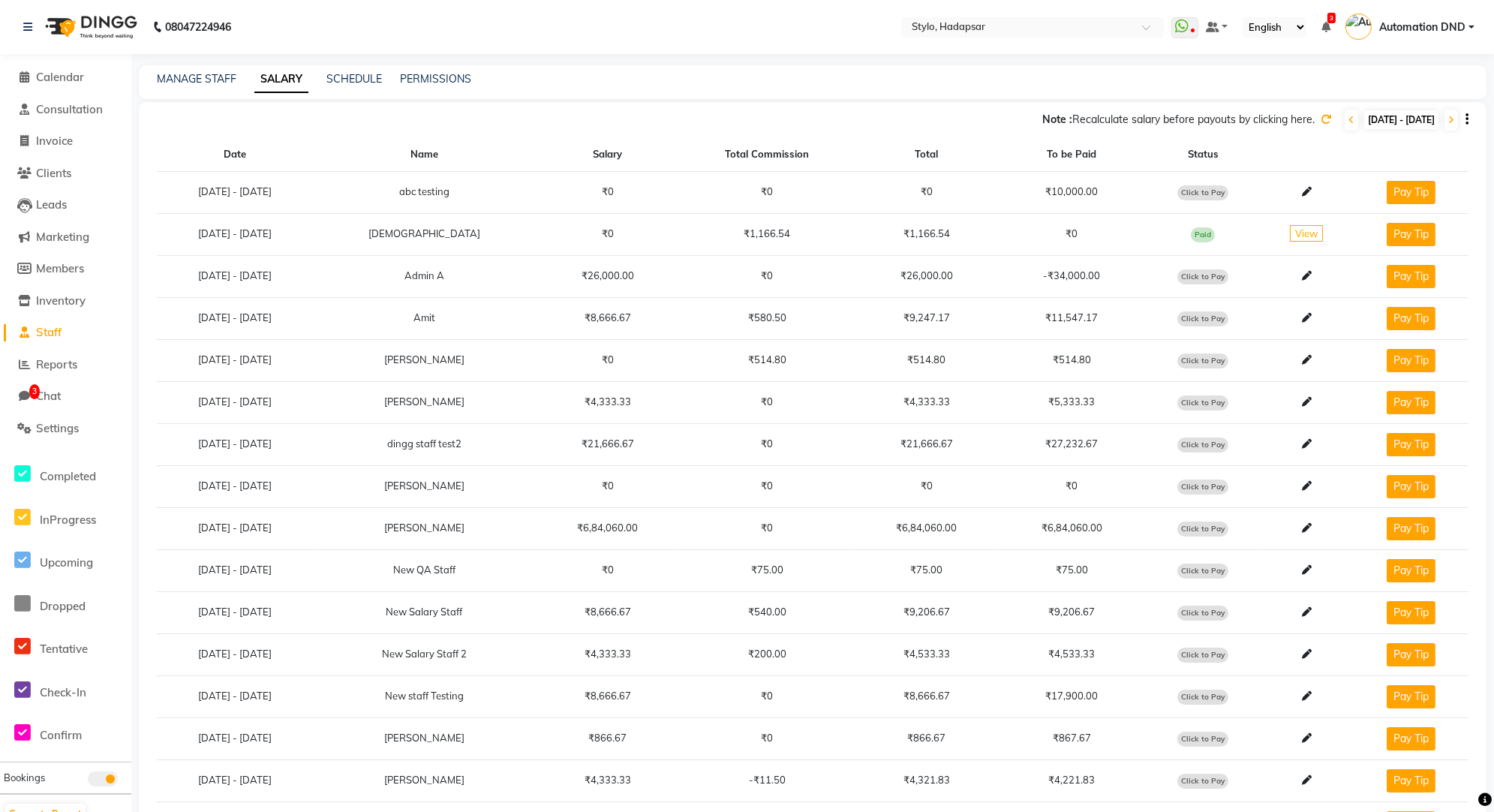
click at [1364, 115] on span "[DATE] - [DATE]" at bounding box center [1401, 120] width 74 height 19
select select "8"
select select "2025"
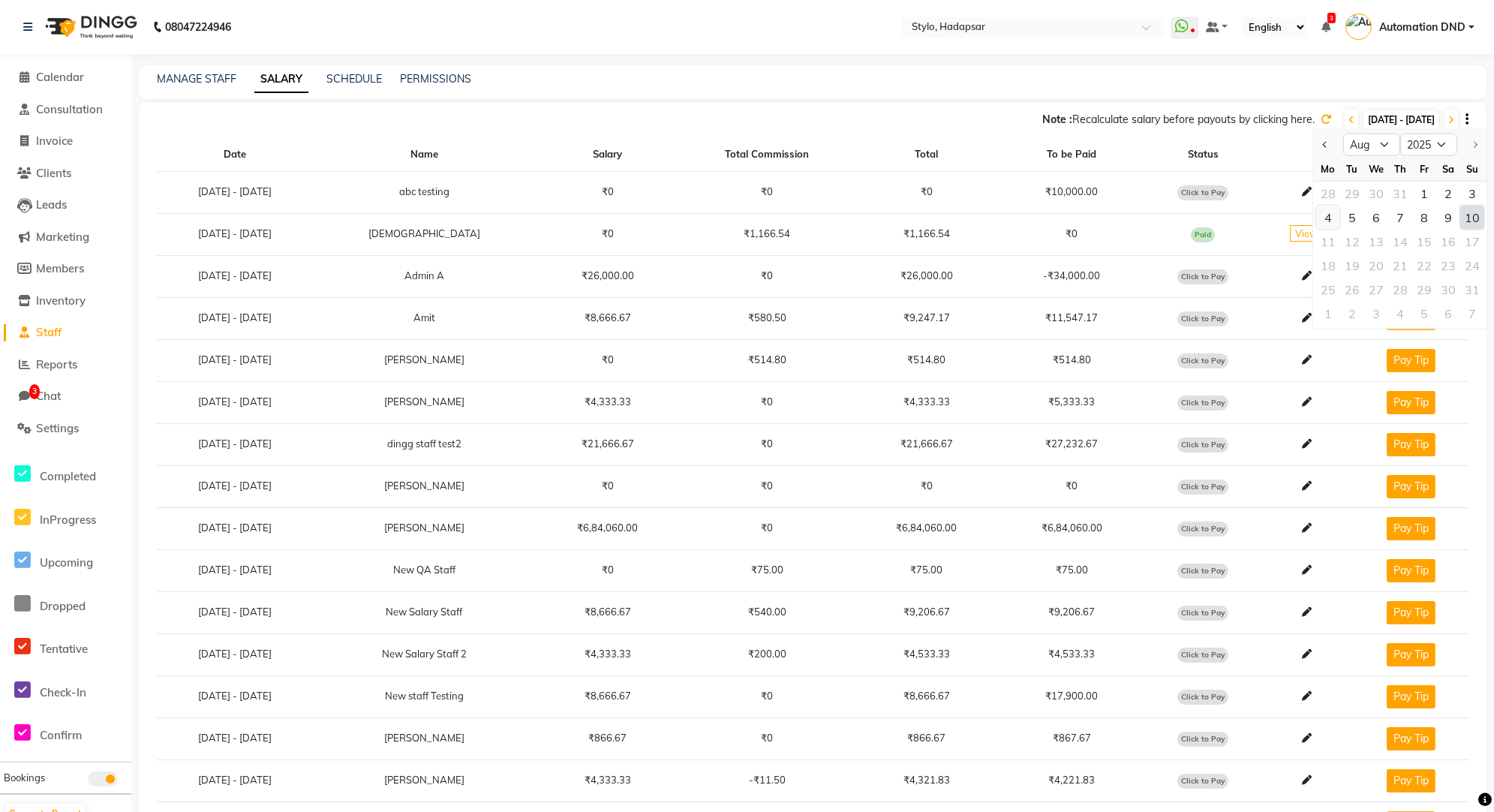
click at [1325, 222] on div "4" at bounding box center [1328, 217] width 24 height 24
type input "[DATE]"
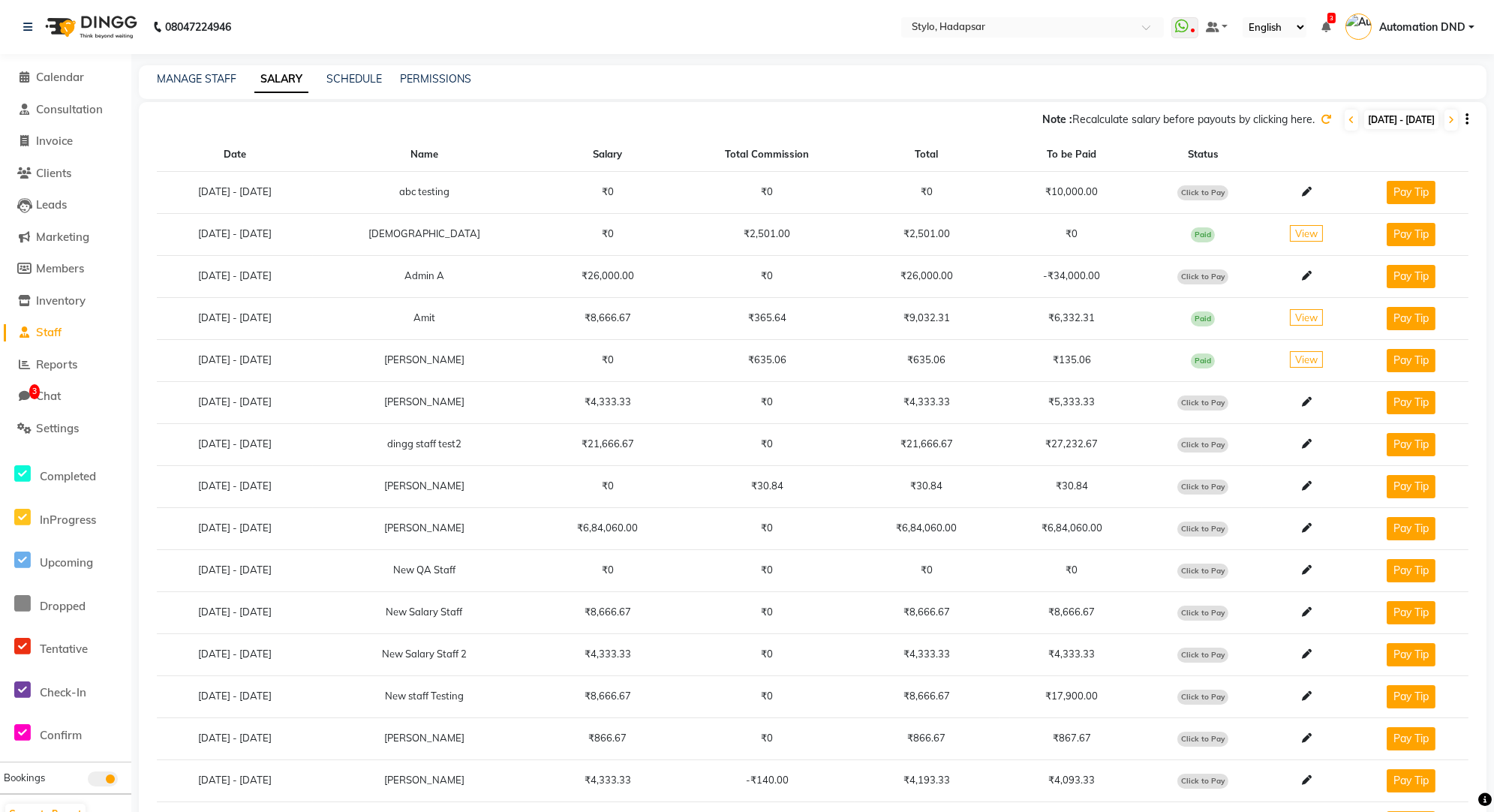
click at [1364, 123] on span "[DATE] - [DATE]" at bounding box center [1401, 120] width 74 height 19
select select "8"
select select "2025"
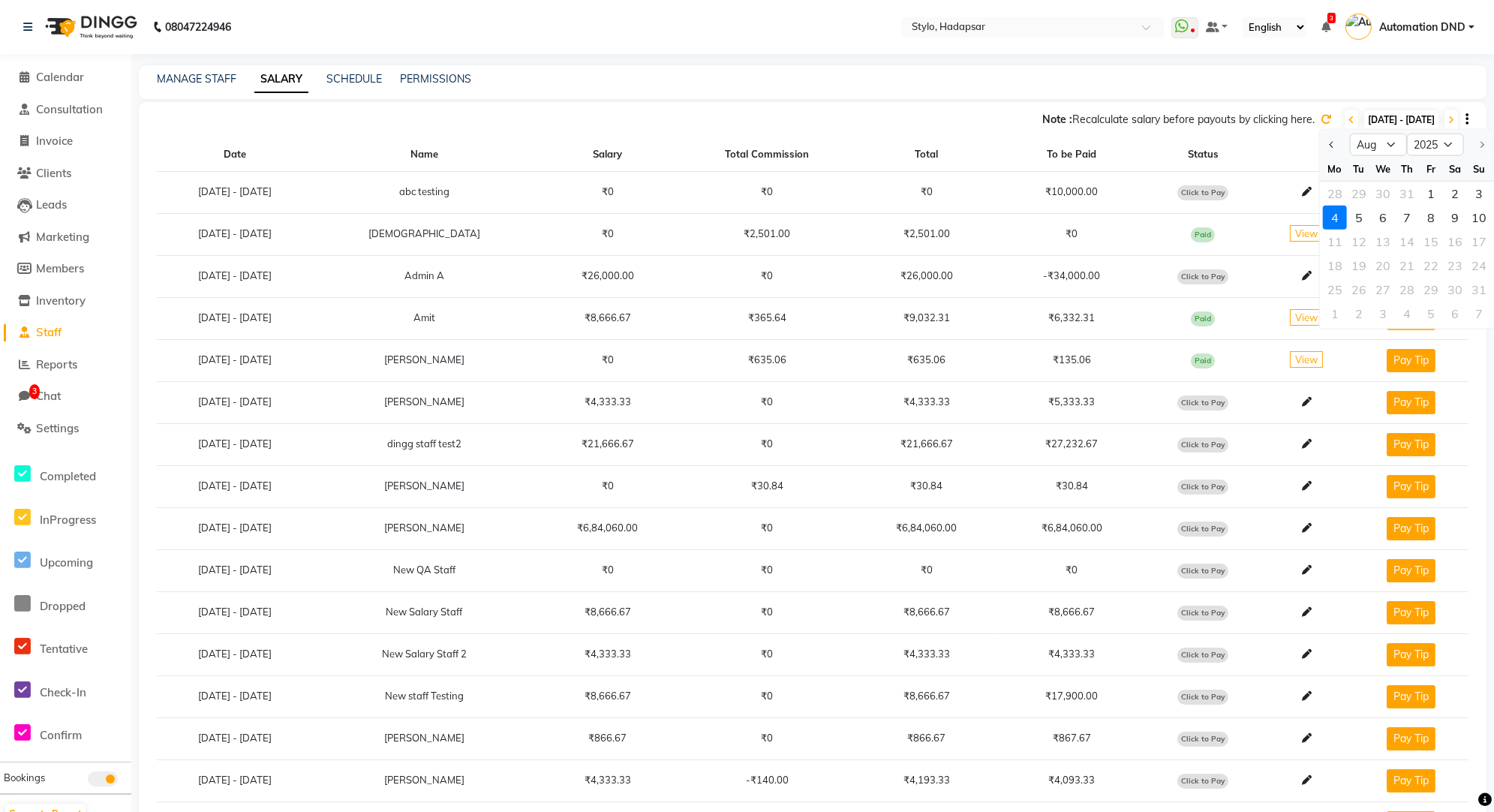
click at [1480, 140] on div at bounding box center [1479, 145] width 30 height 24
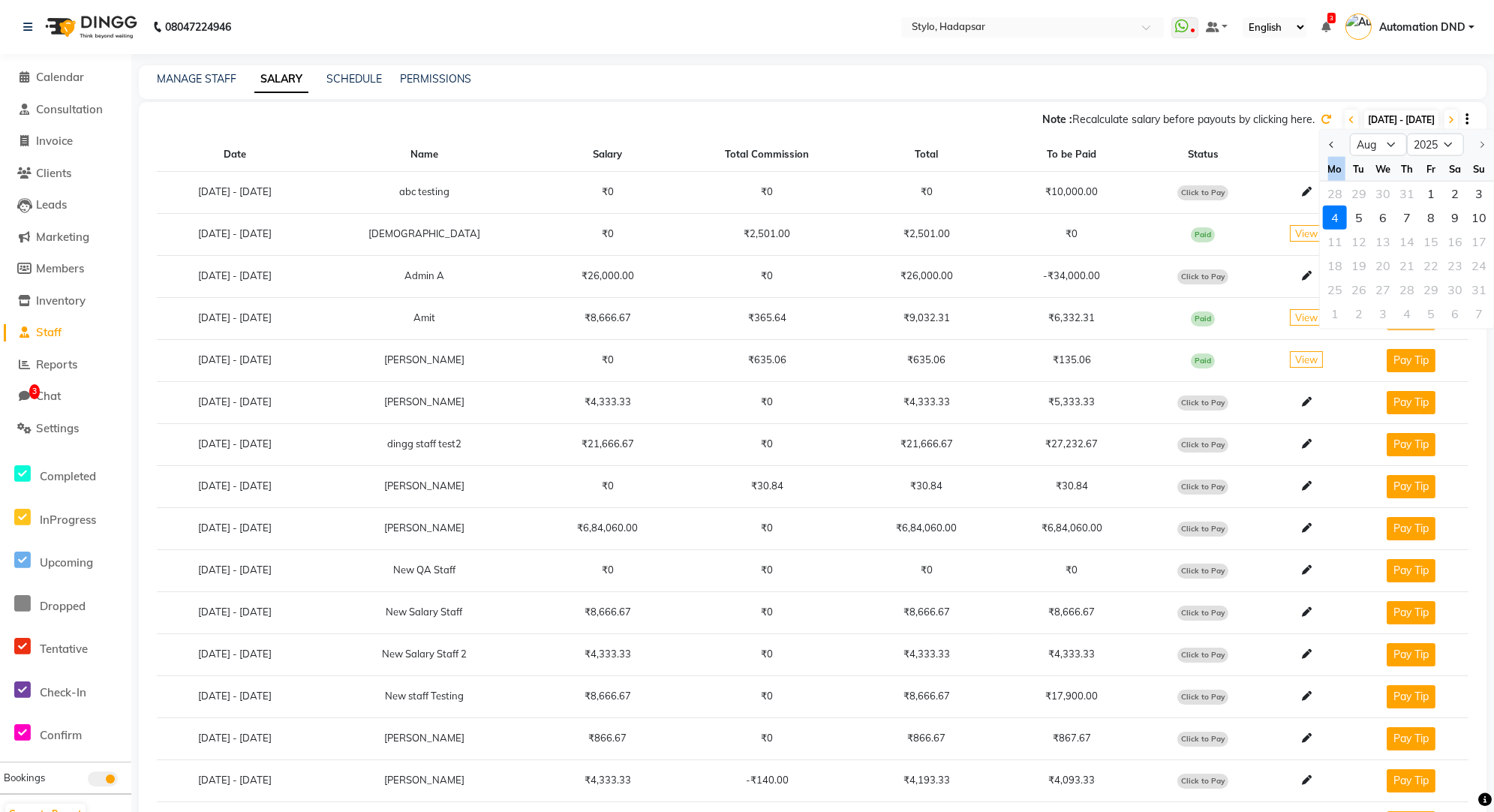
click at [1480, 140] on div at bounding box center [1479, 145] width 30 height 24
click at [1330, 143] on span "Previous month" at bounding box center [1332, 144] width 6 height 6
select select "6"
click at [1210, 144] on th "Status" at bounding box center [1203, 154] width 118 height 33
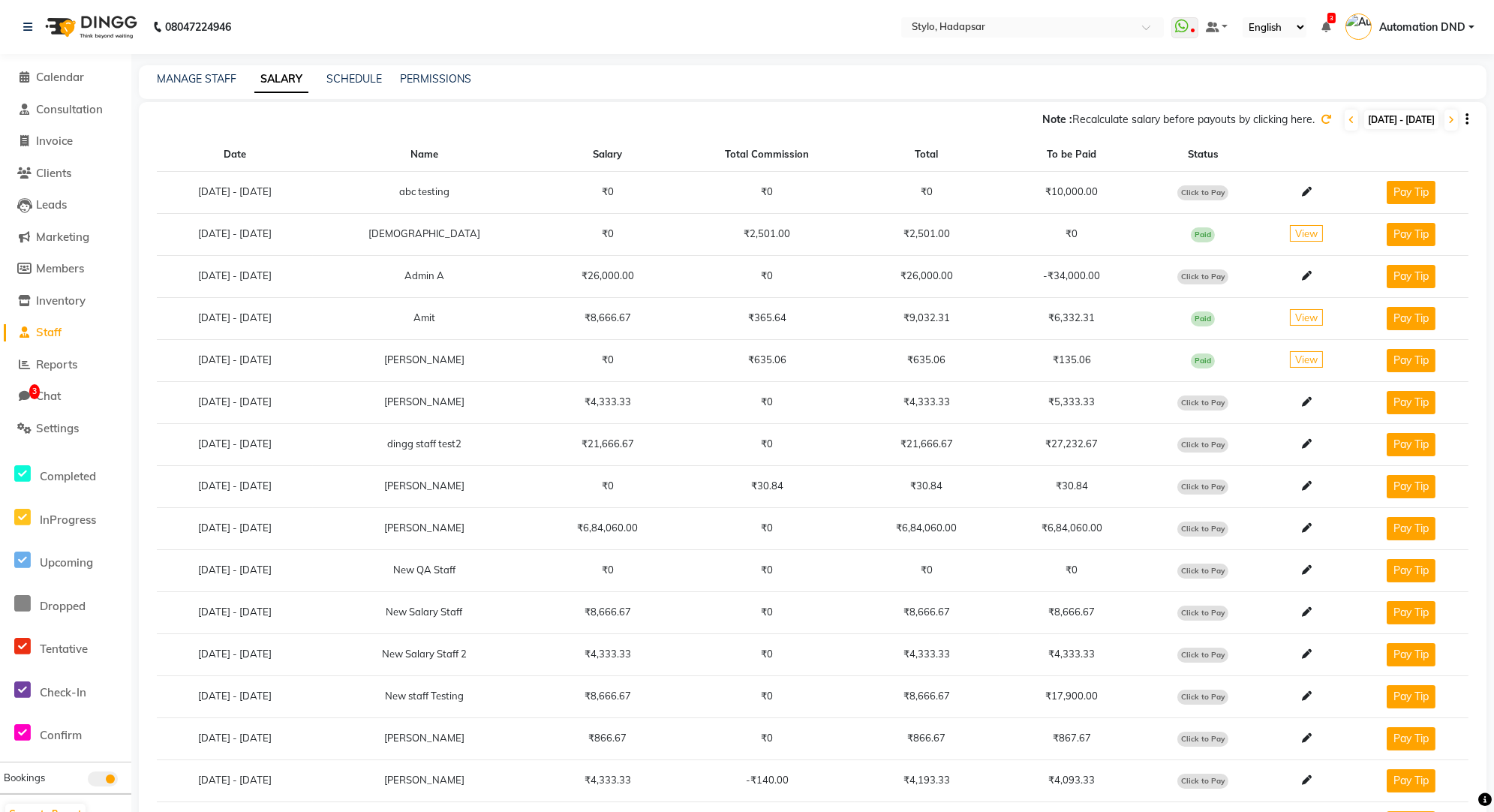
click at [1377, 117] on span "[DATE] - [DATE]" at bounding box center [1401, 120] width 74 height 19
select select "8"
select select "2025"
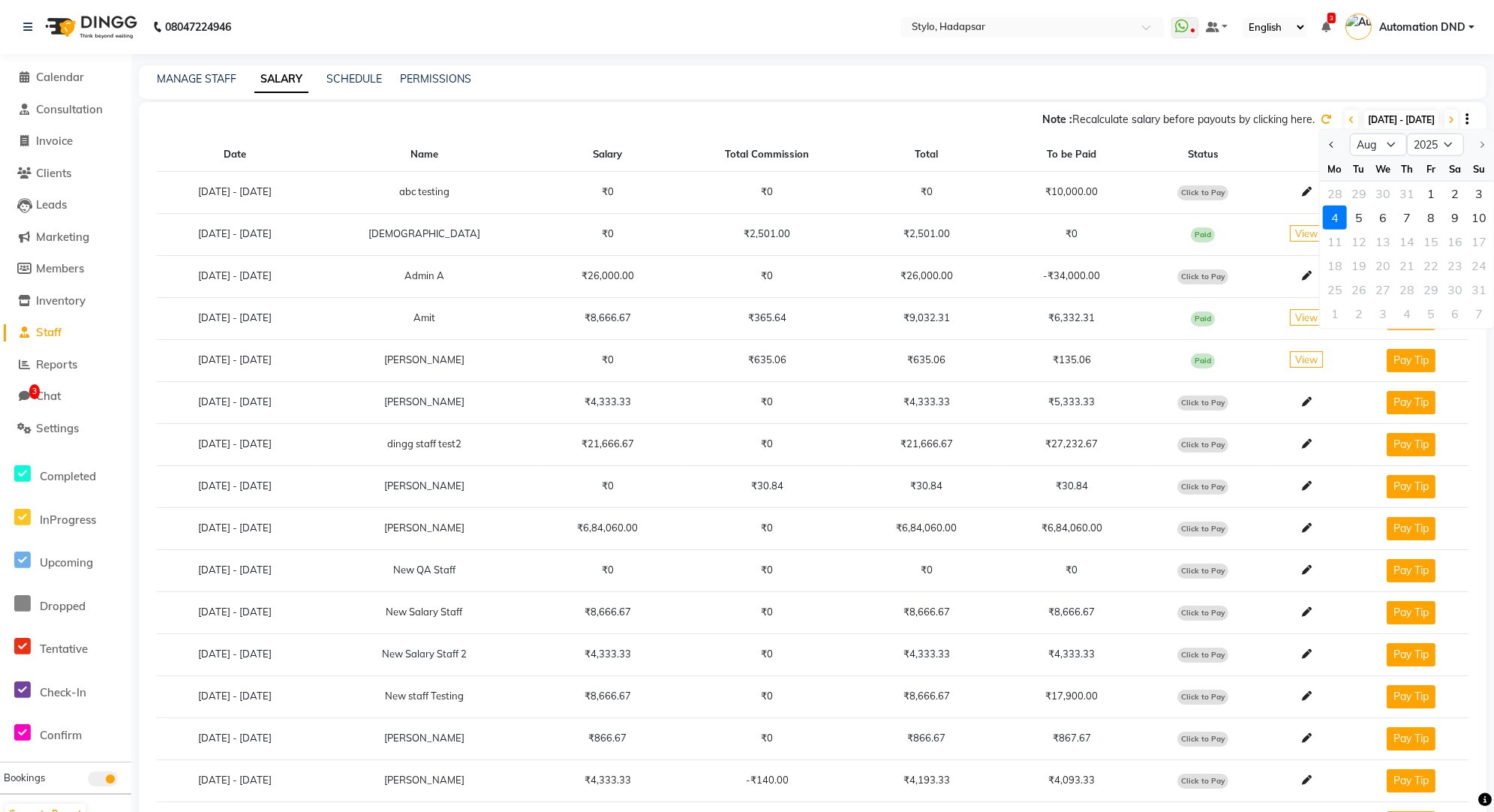
click at [1479, 149] on div at bounding box center [1479, 145] width 30 height 24
click at [1428, 191] on div "1" at bounding box center [1431, 193] width 24 height 24
type input "[DATE]"
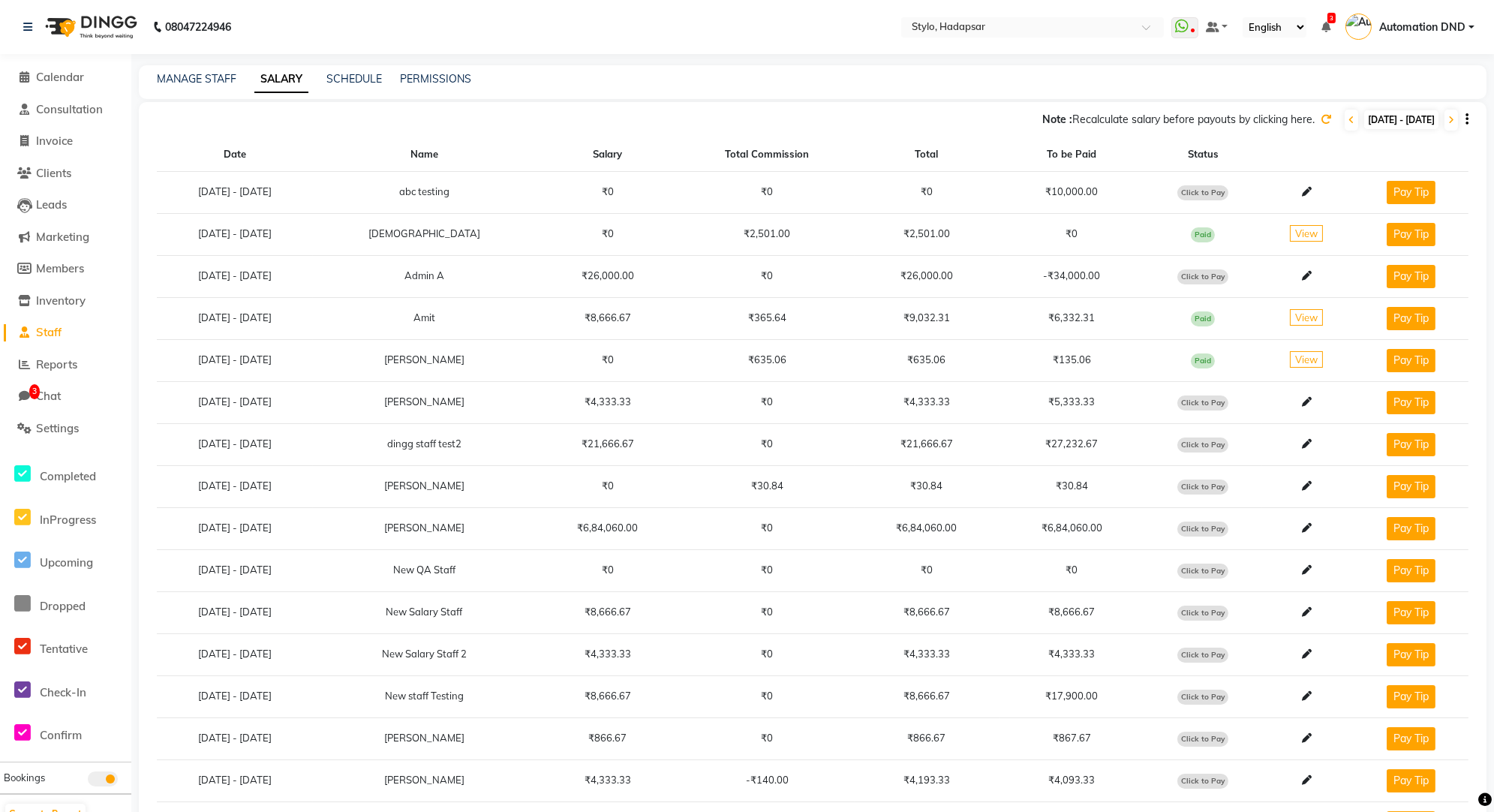
click at [1410, 124] on span "[DATE] - [DATE]" at bounding box center [1401, 120] width 74 height 19
select select "8"
select select "2025"
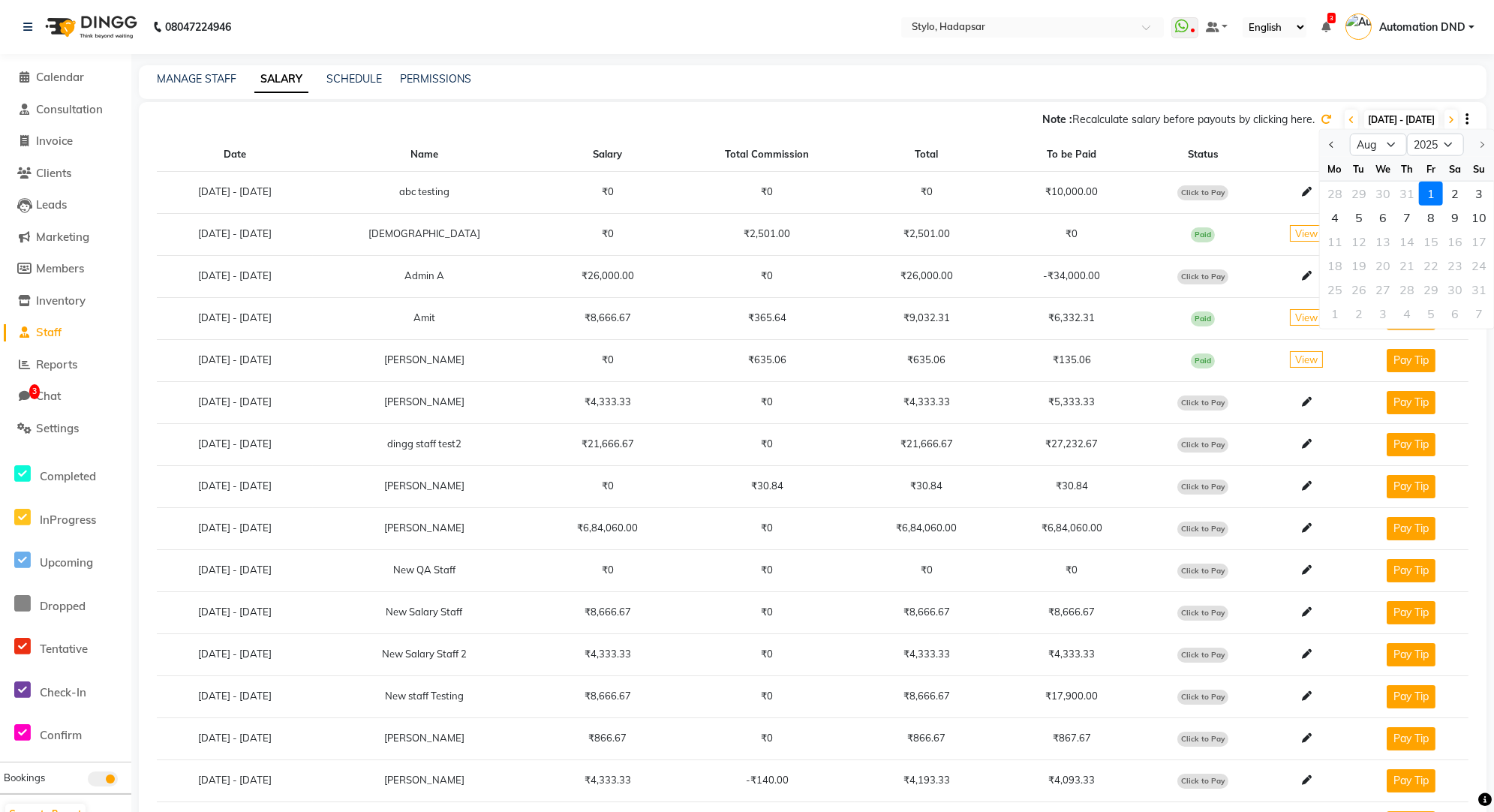
click at [1484, 145] on div at bounding box center [1479, 145] width 30 height 24
click at [1467, 120] on icon "button" at bounding box center [1467, 119] width 3 height 1
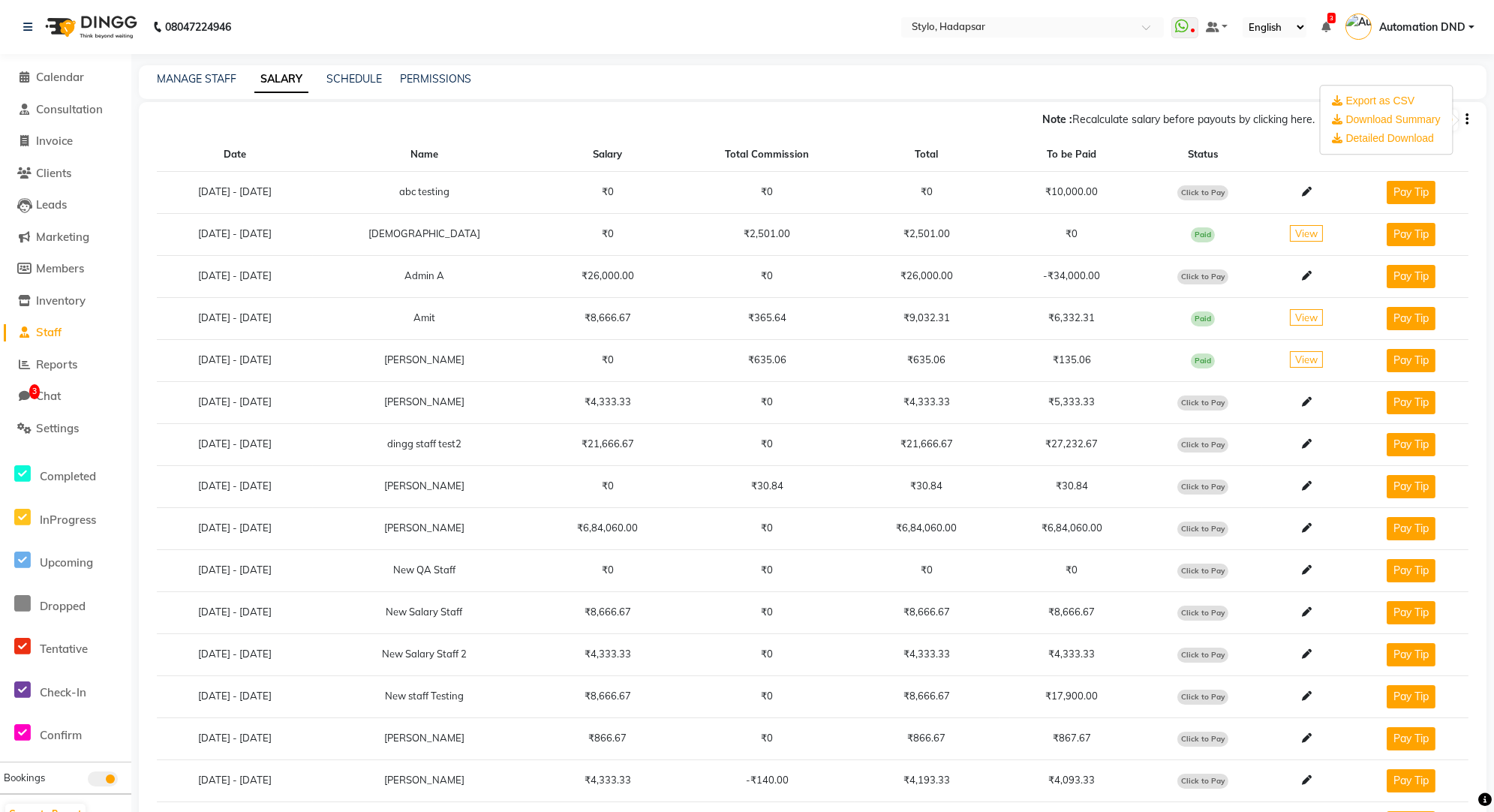
click at [1217, 107] on div "Note : Recalculate salary before payouts by clicking here. [DATE] - [DATE] [DAT…" at bounding box center [812, 116] width 1348 height 30
click at [1320, 118] on icon at bounding box center [1325, 119] width 10 height 10
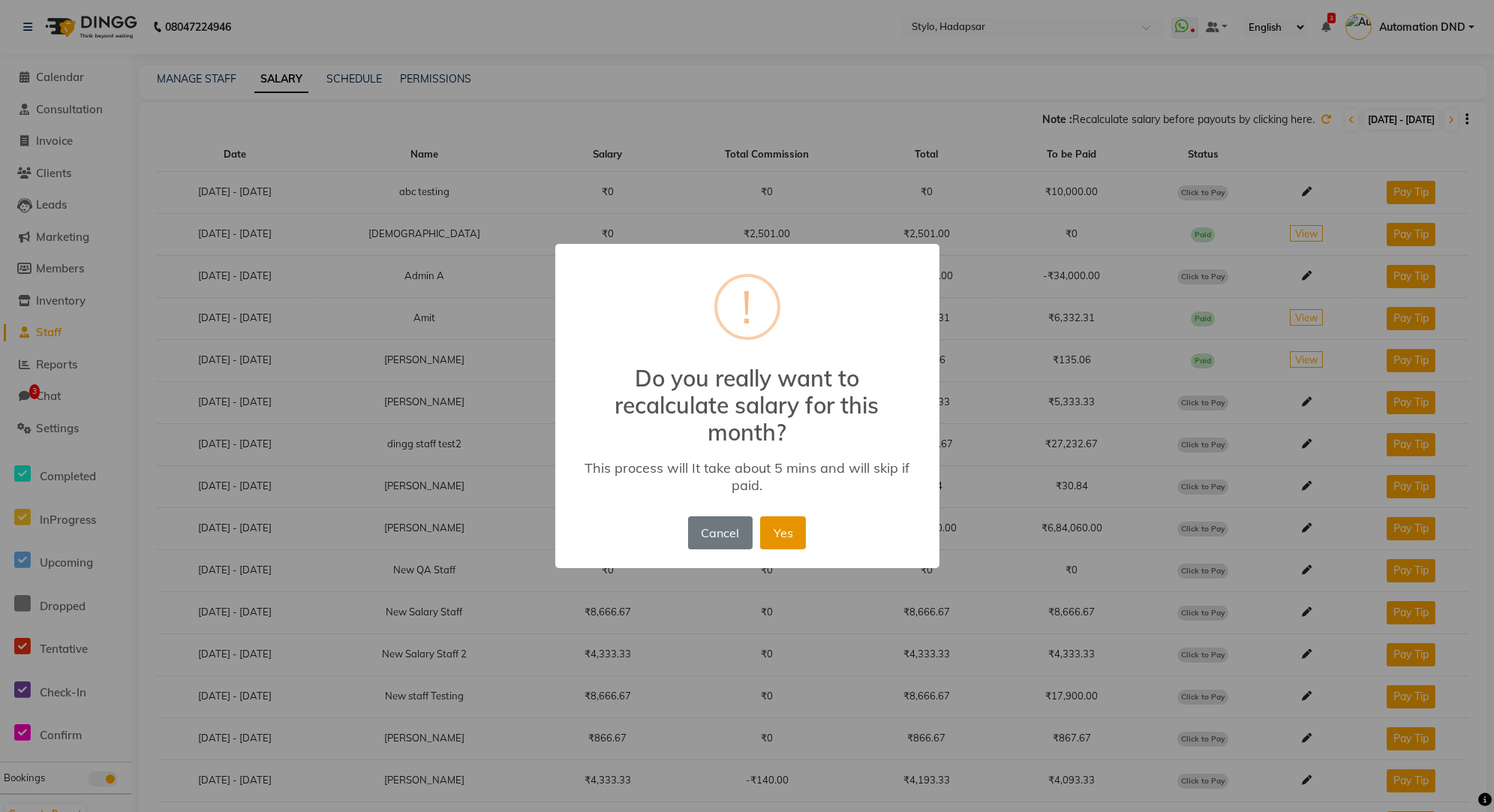
click at [793, 541] on button "Yes" at bounding box center [782, 532] width 45 height 33
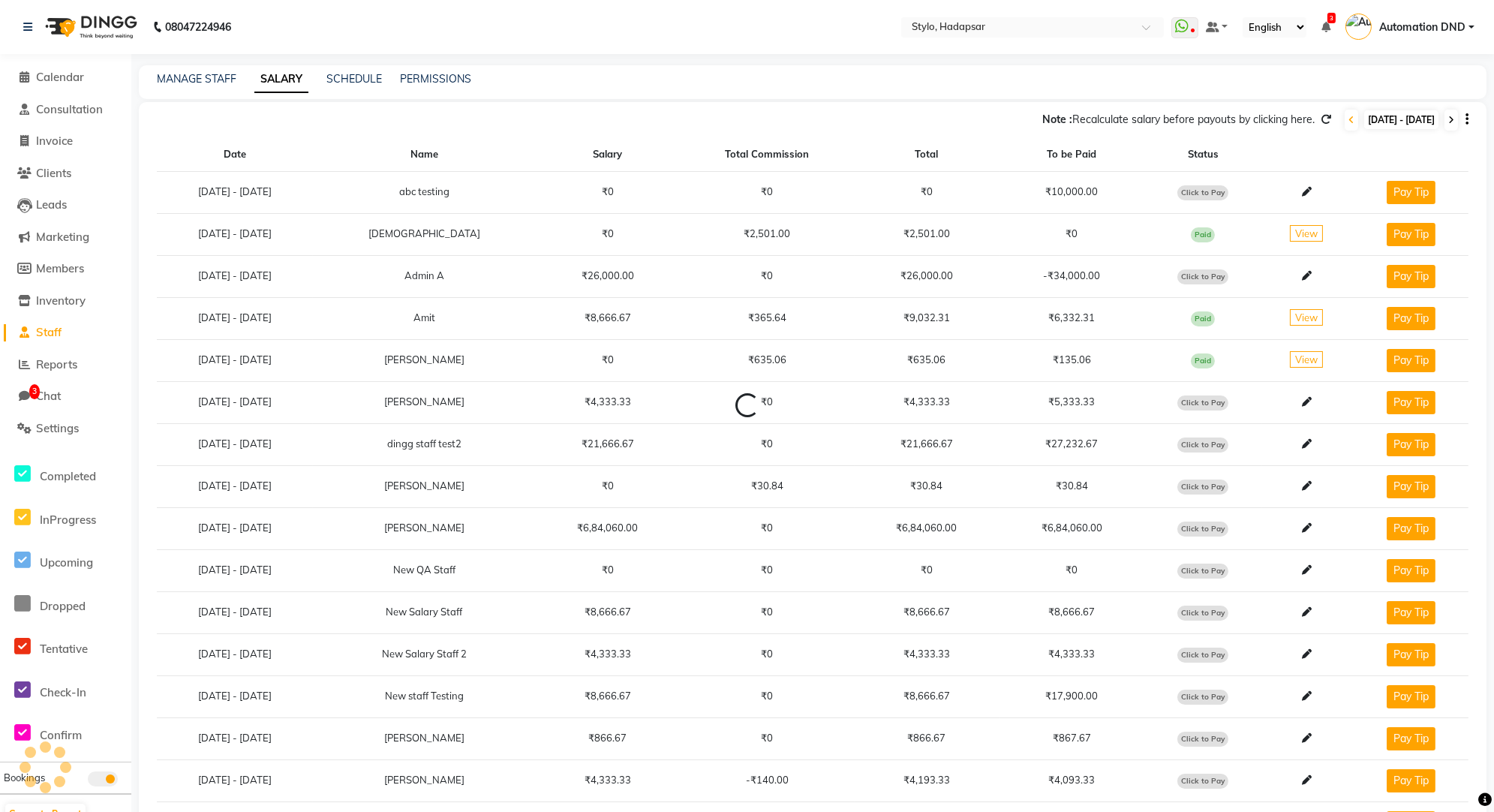
click at [1453, 119] on icon at bounding box center [1451, 120] width 6 height 9
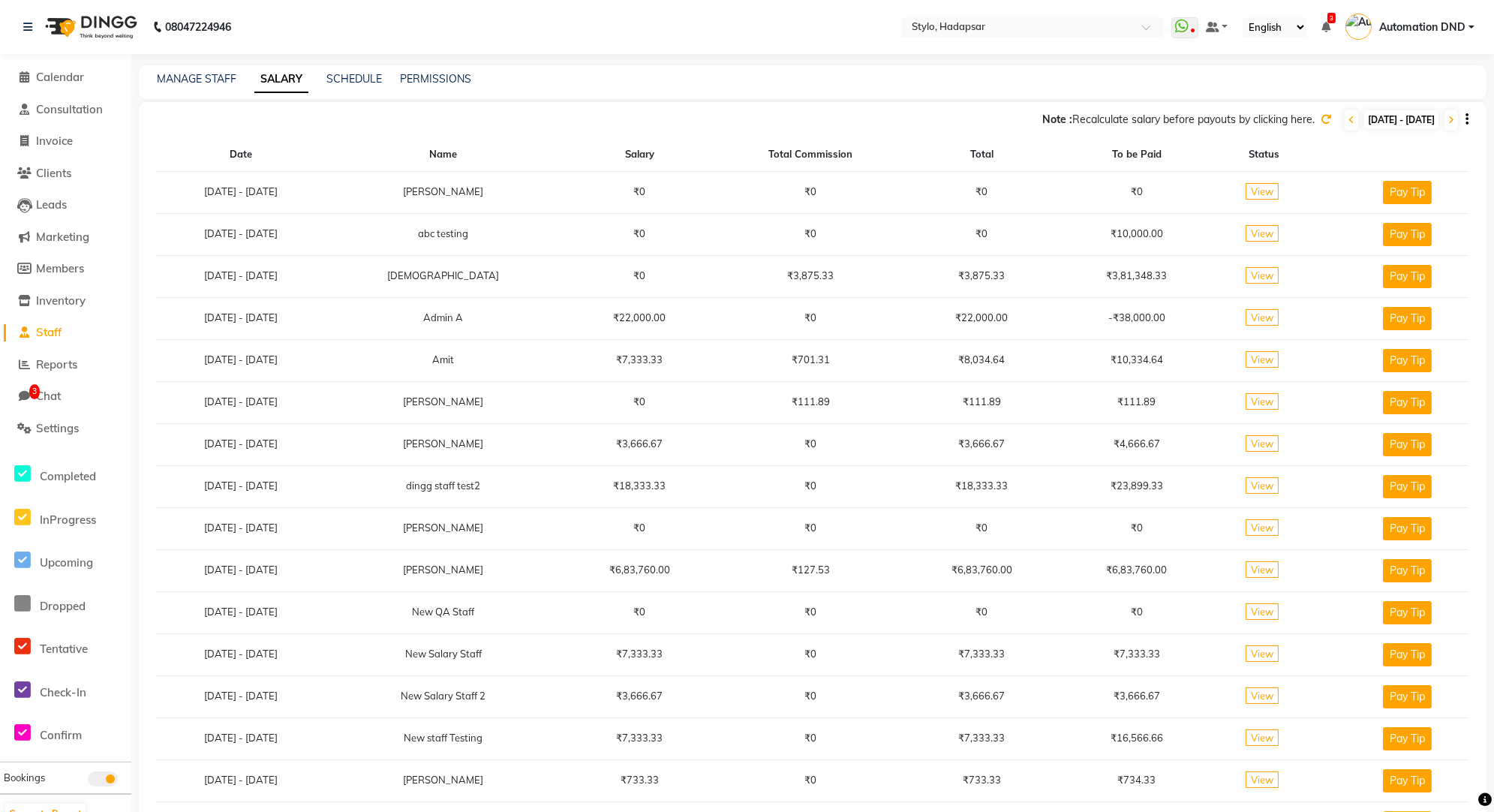
click at [1369, 119] on span "[DATE] - [DATE]" at bounding box center [1401, 120] width 74 height 19
select select "8"
select select "2025"
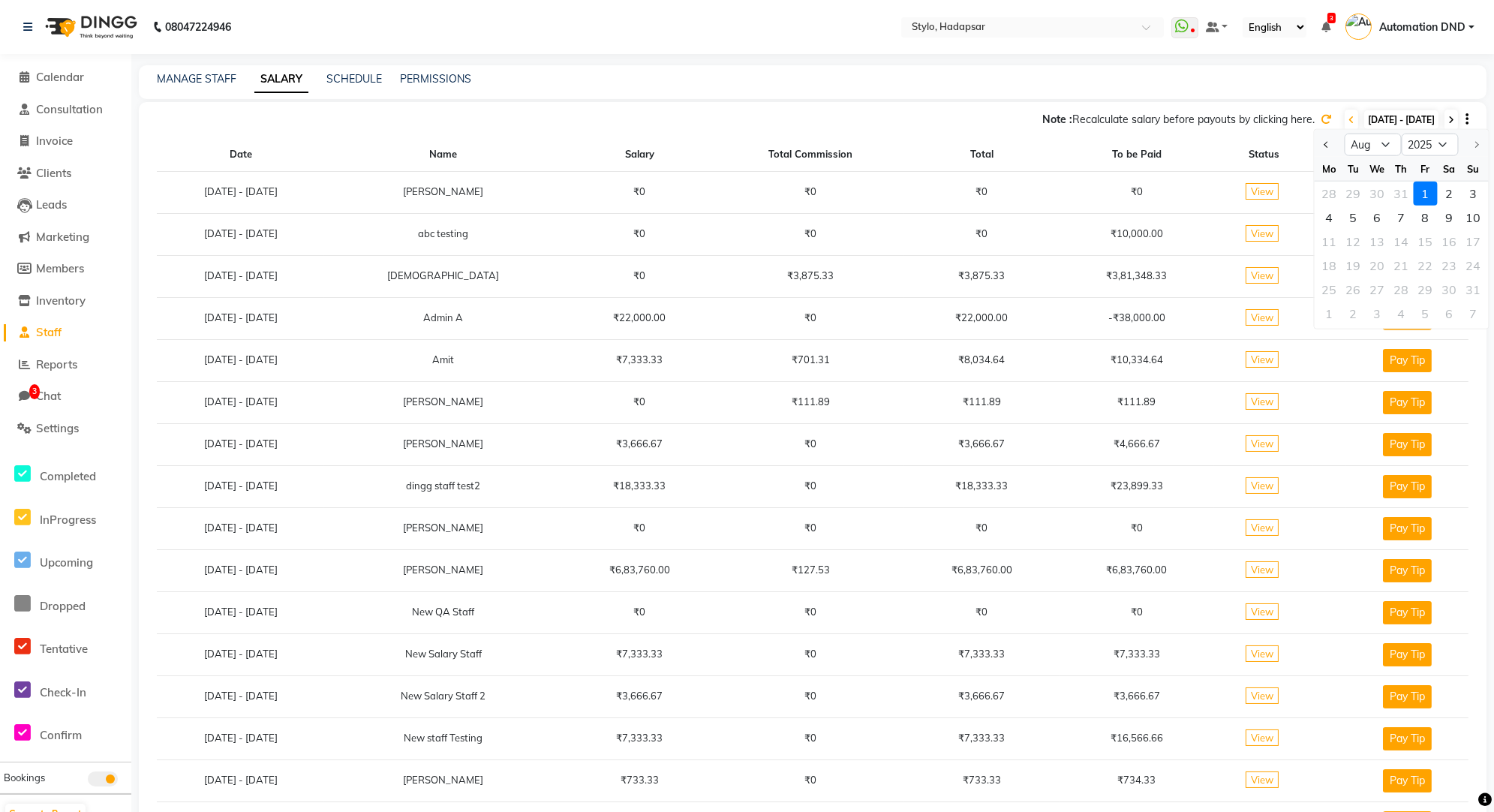
click at [1452, 119] on icon at bounding box center [1451, 120] width 6 height 9
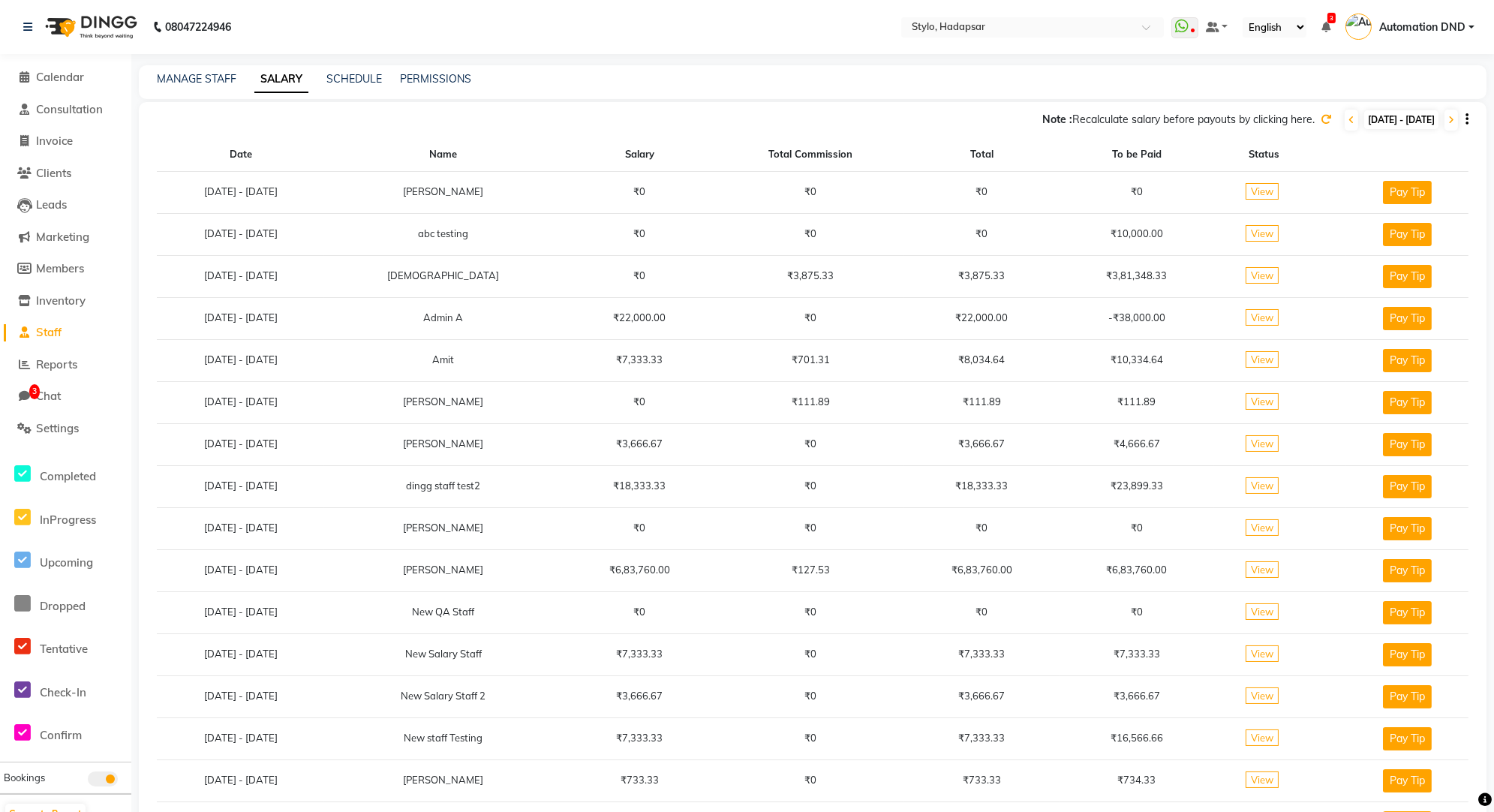
click at [1389, 122] on span "[DATE] - [DATE]" at bounding box center [1401, 120] width 74 height 19
select select "8"
select select "2025"
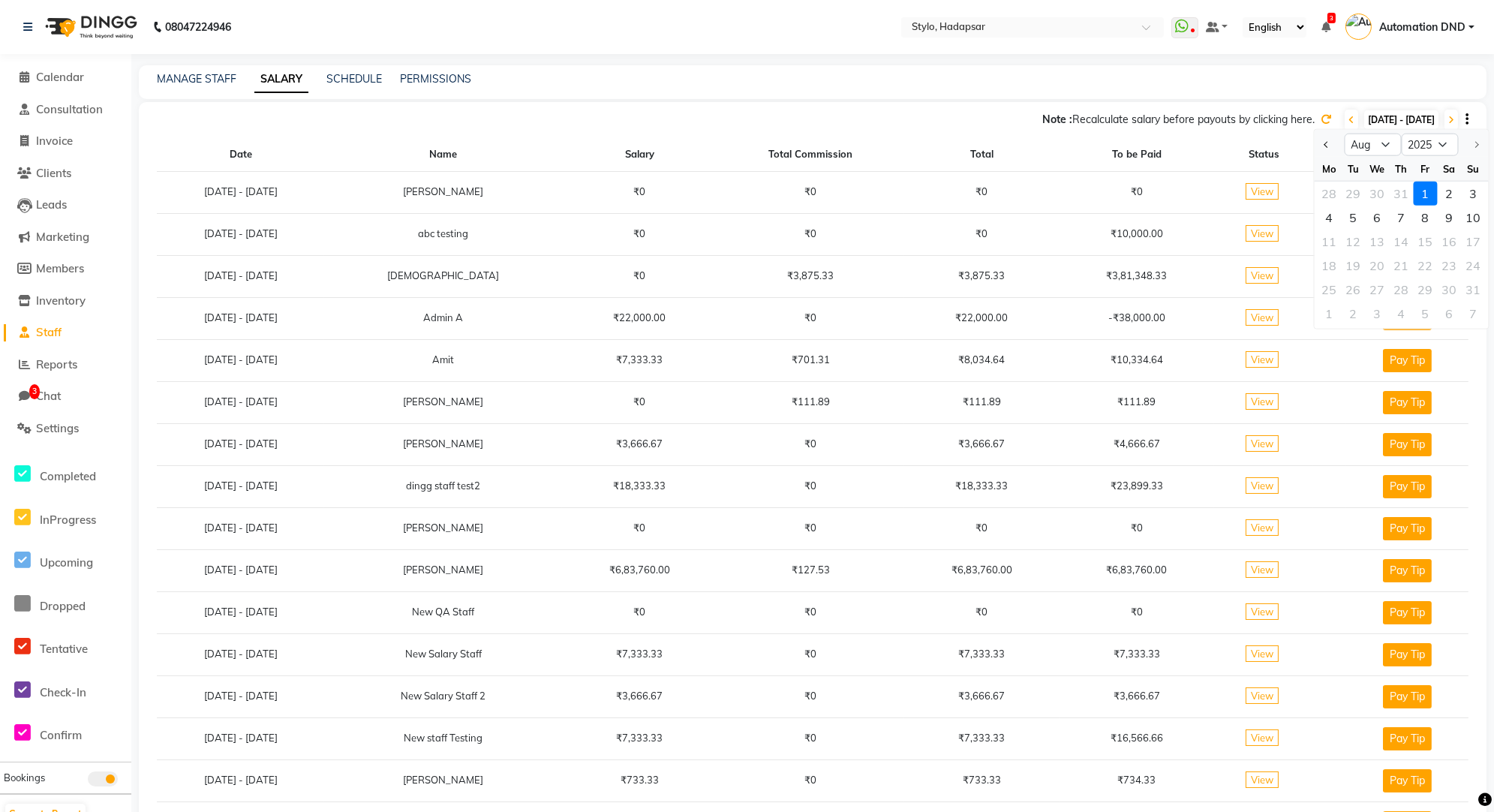
click at [1425, 190] on div "1" at bounding box center [1426, 193] width 24 height 24
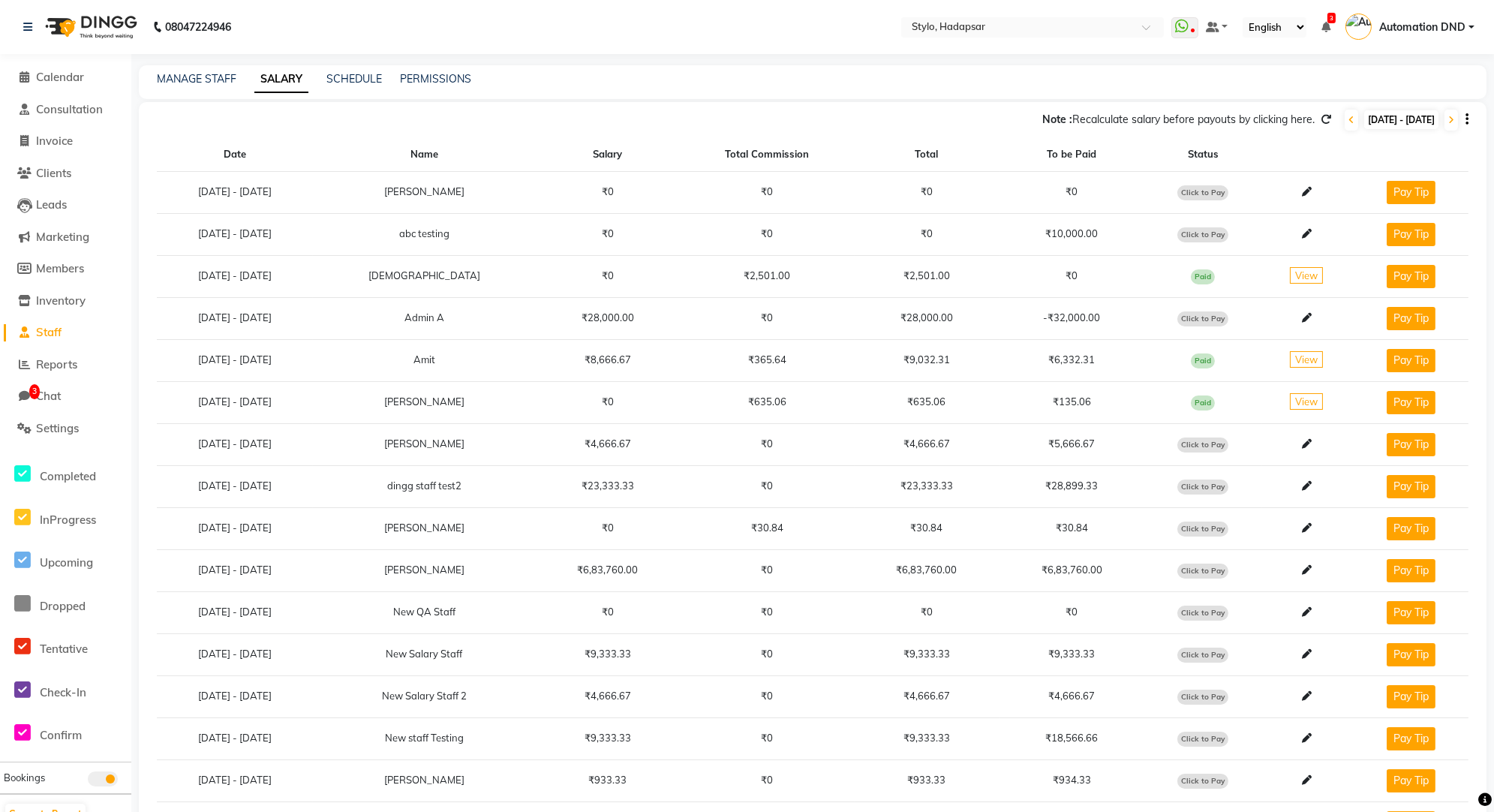
click at [1364, 126] on span "[DATE] - [DATE]" at bounding box center [1401, 120] width 74 height 19
click at [1364, 125] on span "[DATE] - [DATE]" at bounding box center [1401, 120] width 74 height 19
select select "8"
select select "2025"
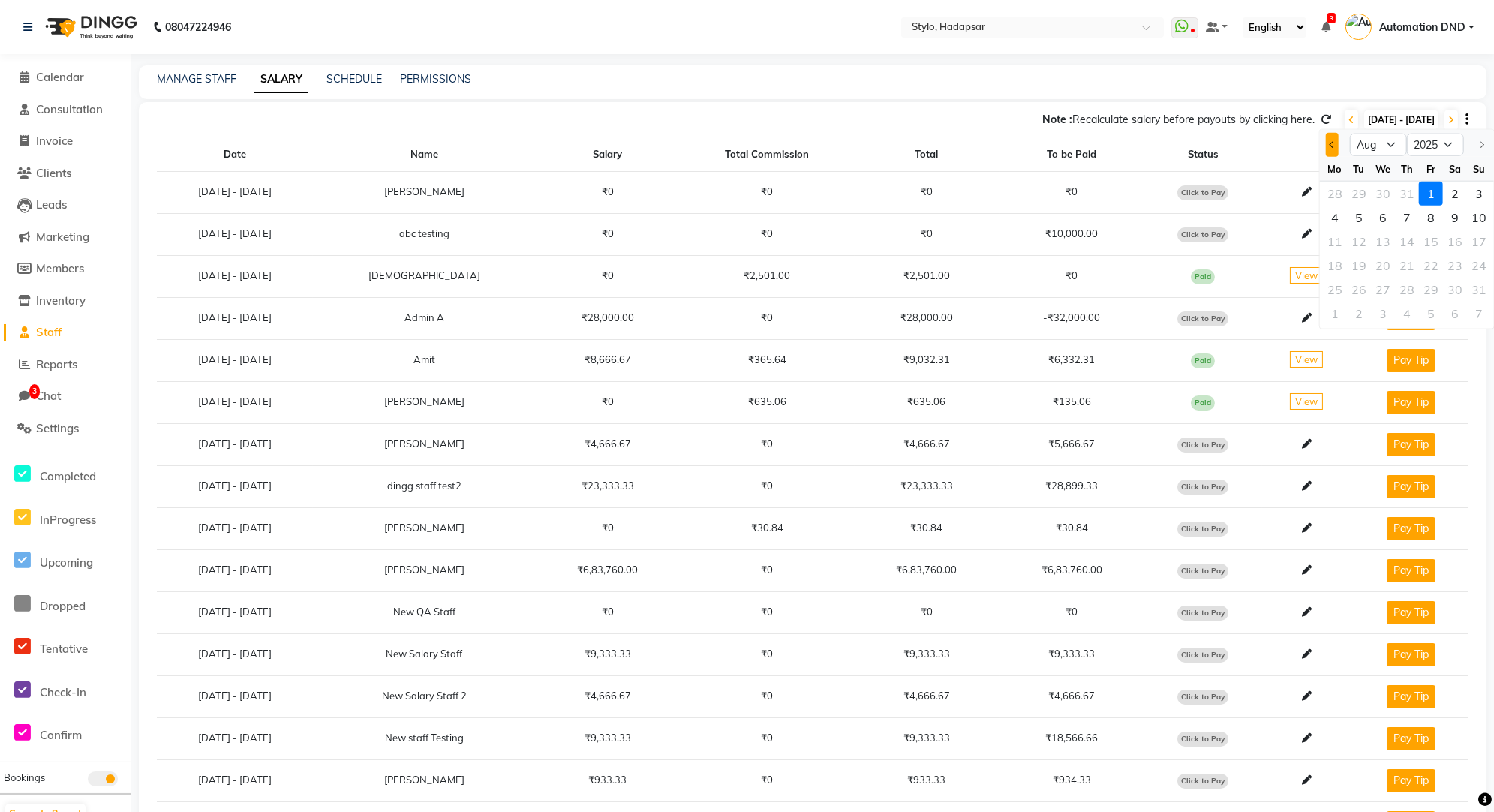
click at [1327, 138] on button "Previous month" at bounding box center [1332, 145] width 13 height 24
select select "7"
click at [1354, 186] on div "1" at bounding box center [1359, 193] width 24 height 24
type input "[DATE]"
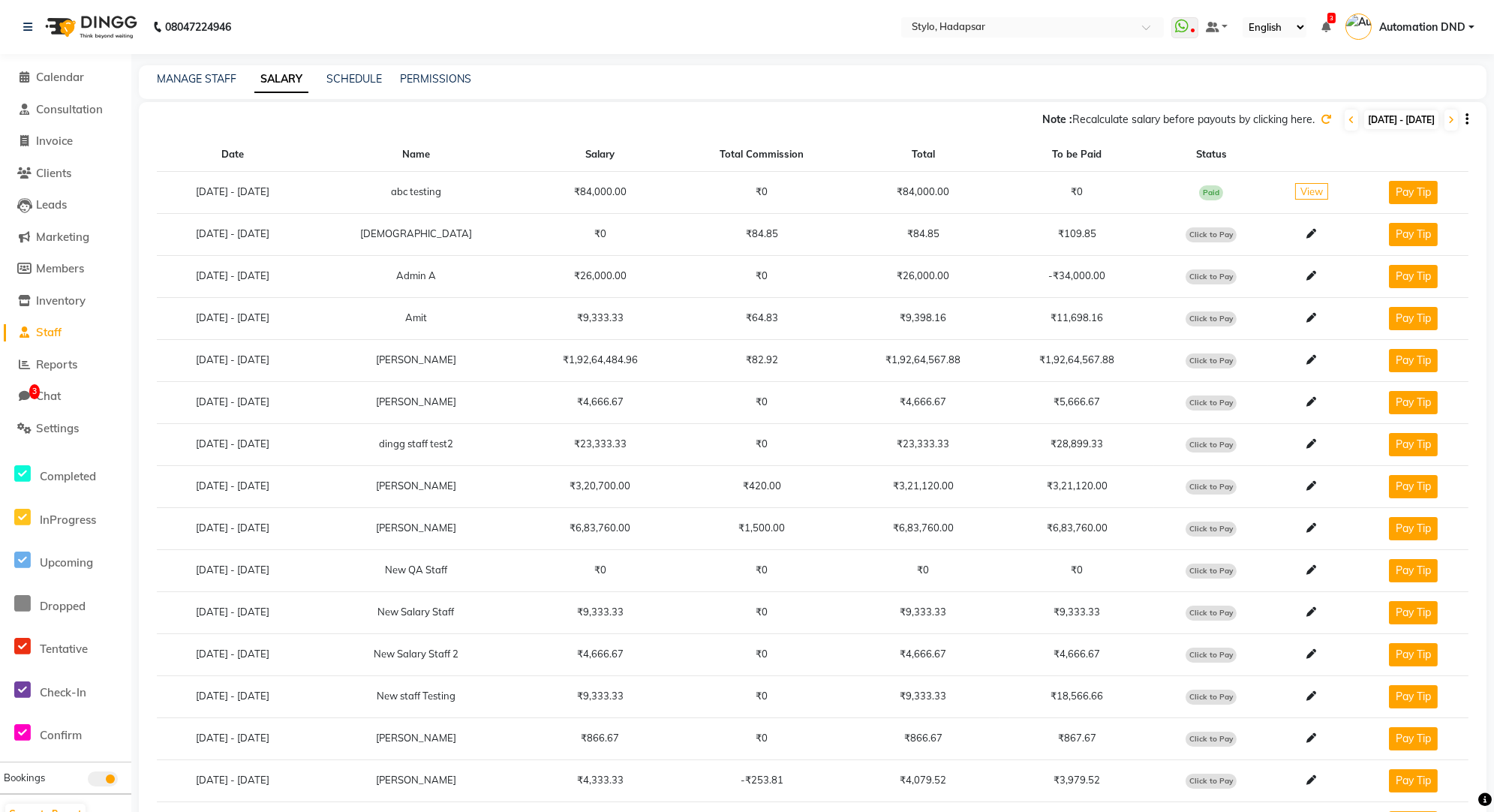
click at [1364, 119] on span "[DATE] - [DATE]" at bounding box center [1401, 120] width 74 height 19
select select "7"
select select "2025"
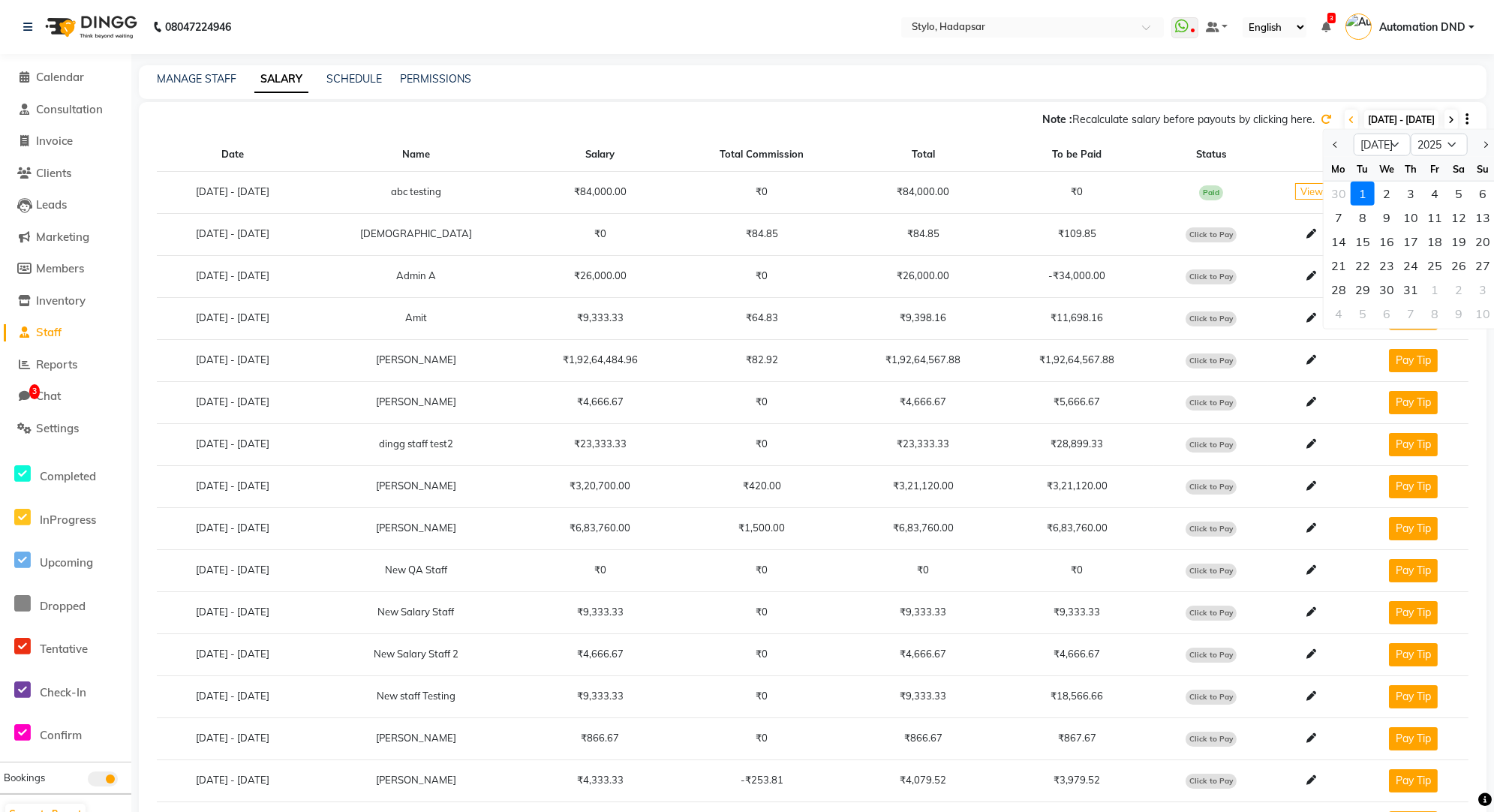
click at [1448, 118] on span at bounding box center [1451, 120] width 14 height 21
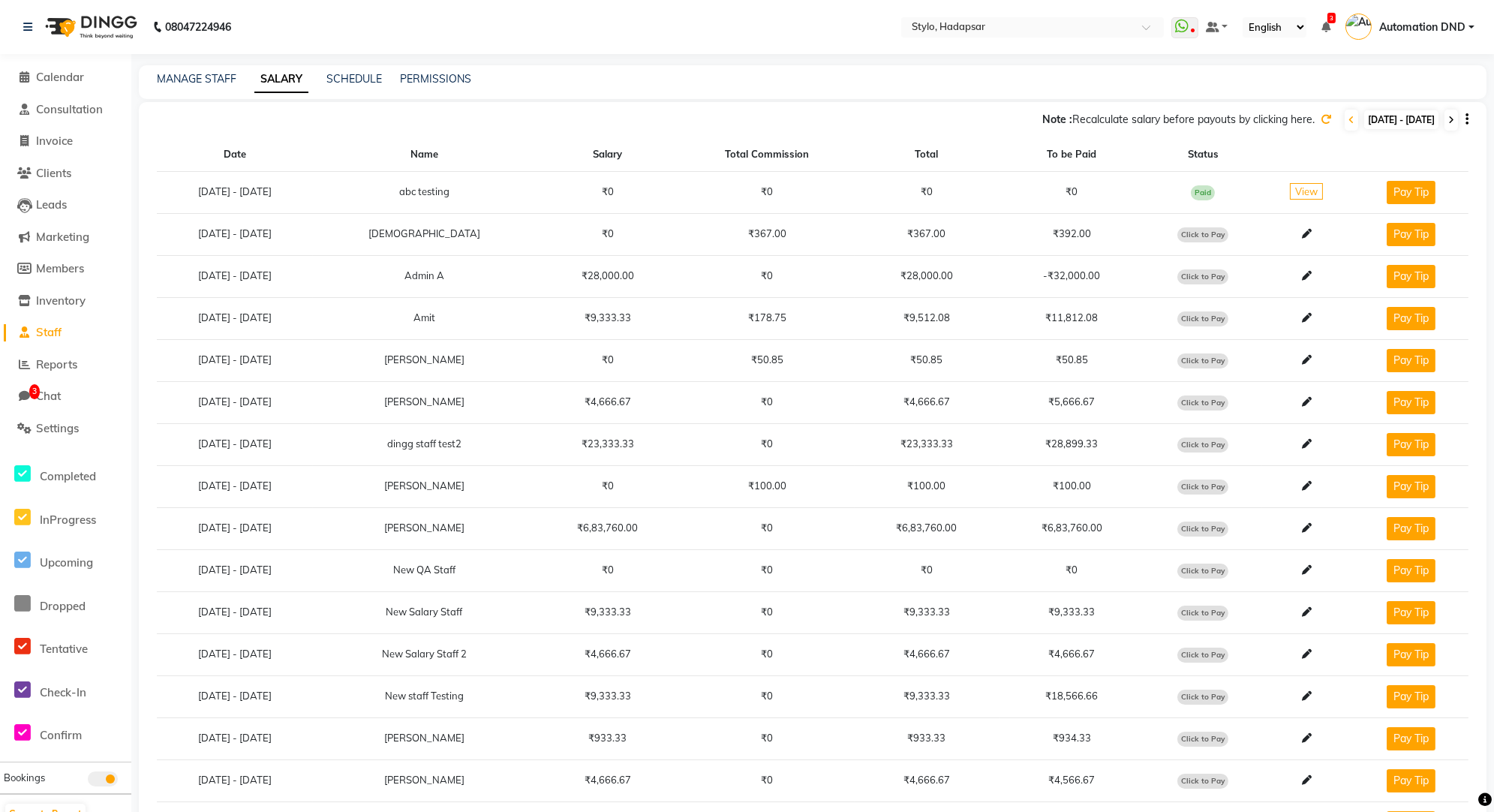
click at [1455, 119] on span at bounding box center [1451, 120] width 14 height 21
